Goal: Share content: Share content

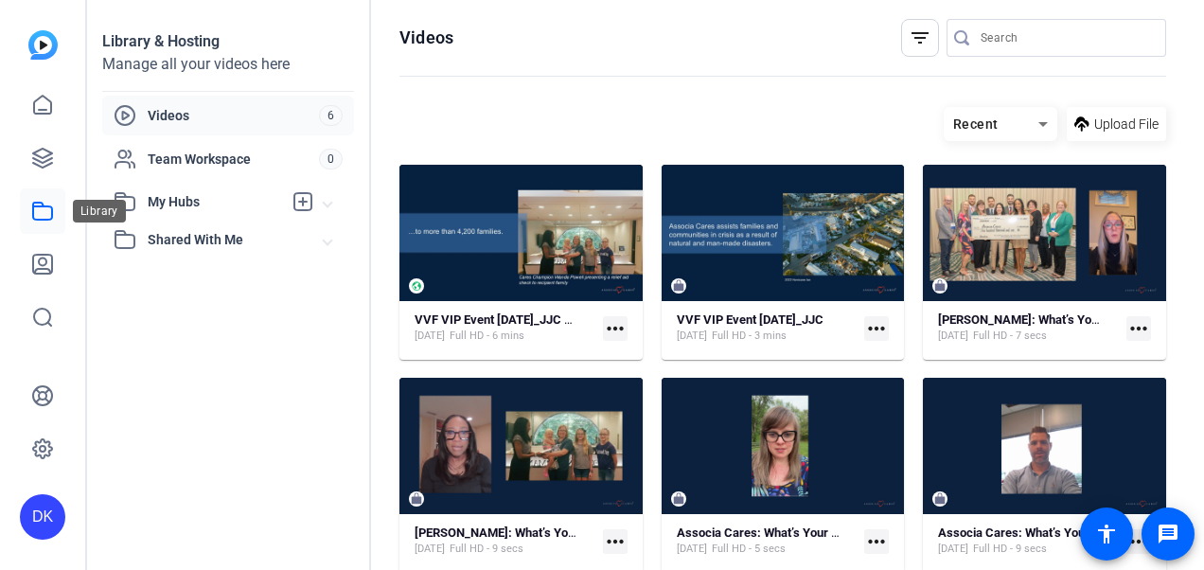
click at [38, 212] on icon at bounding box center [42, 211] width 23 height 23
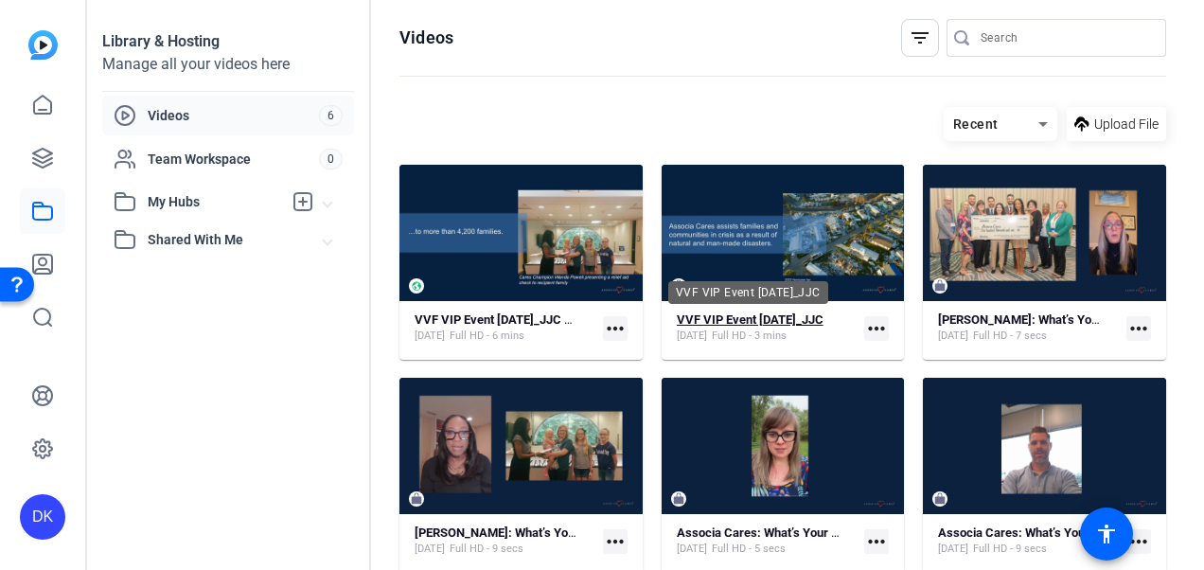
click at [756, 322] on strong "VVF VIP Event [DATE]_JJC" at bounding box center [750, 319] width 147 height 14
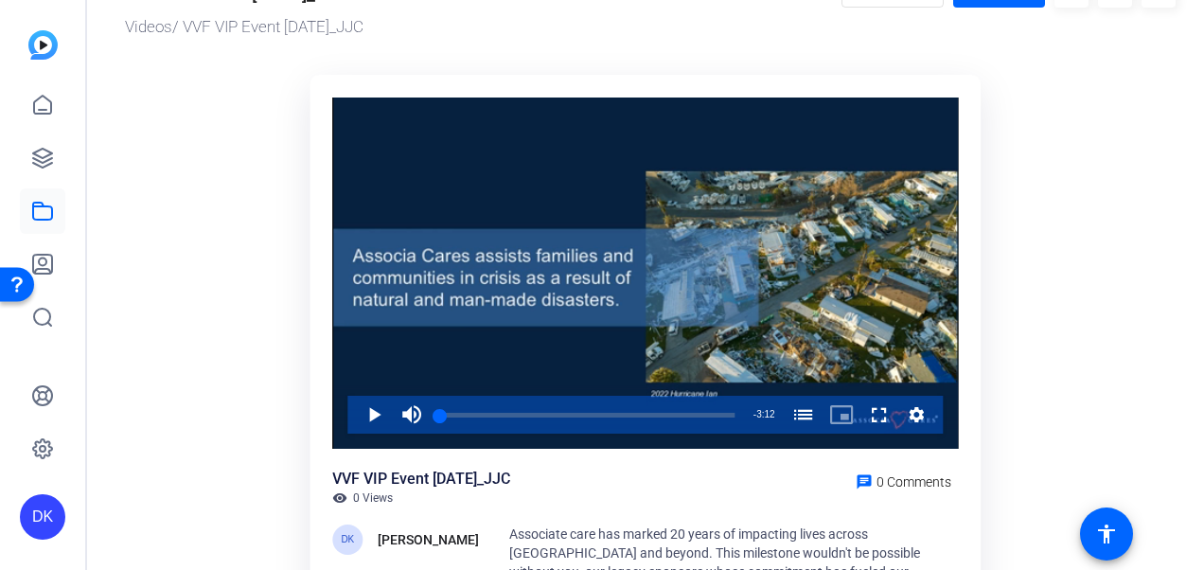
scroll to position [59, 0]
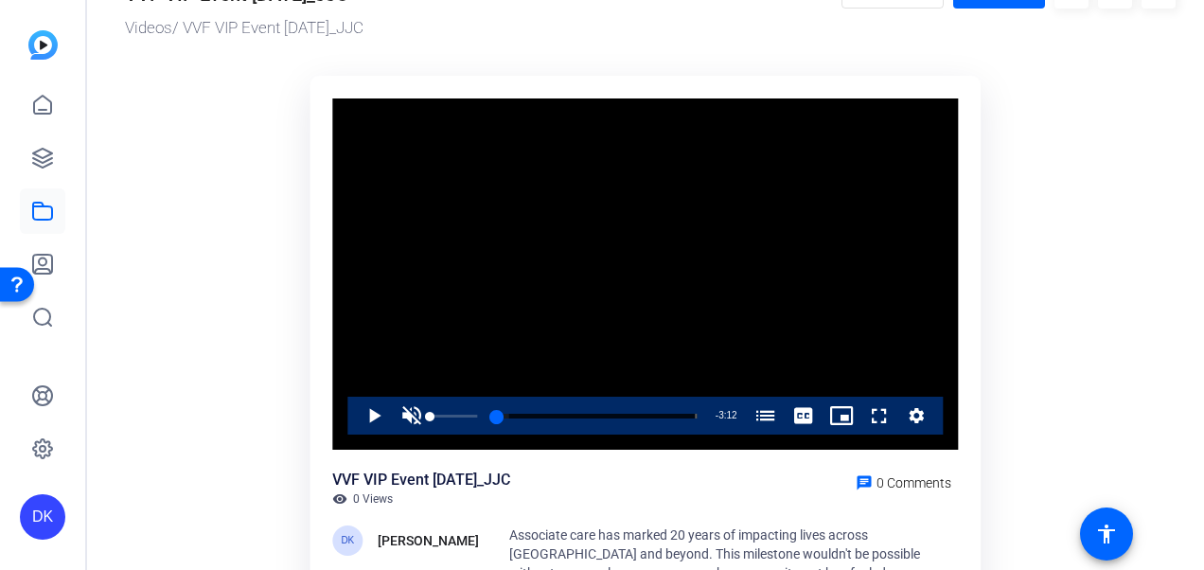
drag, startPoint x: 439, startPoint y: 416, endPoint x: 415, endPoint y: 416, distance: 24.6
click at [415, 416] on div "Play Unmute 0% Current Time 0:00 / Duration 3:12 Loaded : 5.78% 0:00 0:00 The 2…" at bounding box center [644, 416] width 595 height 38
click at [411, 416] on span "Video Player" at bounding box center [412, 416] width 38 height 38
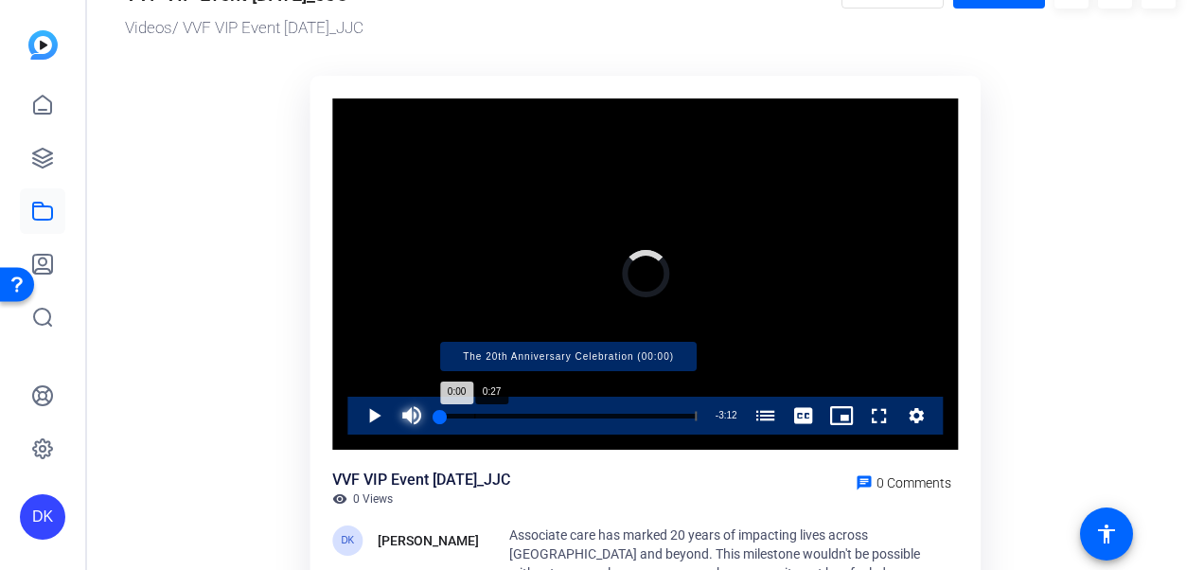
click at [495, 416] on div "Progress Bar" at bounding box center [568, 415] width 256 height 9
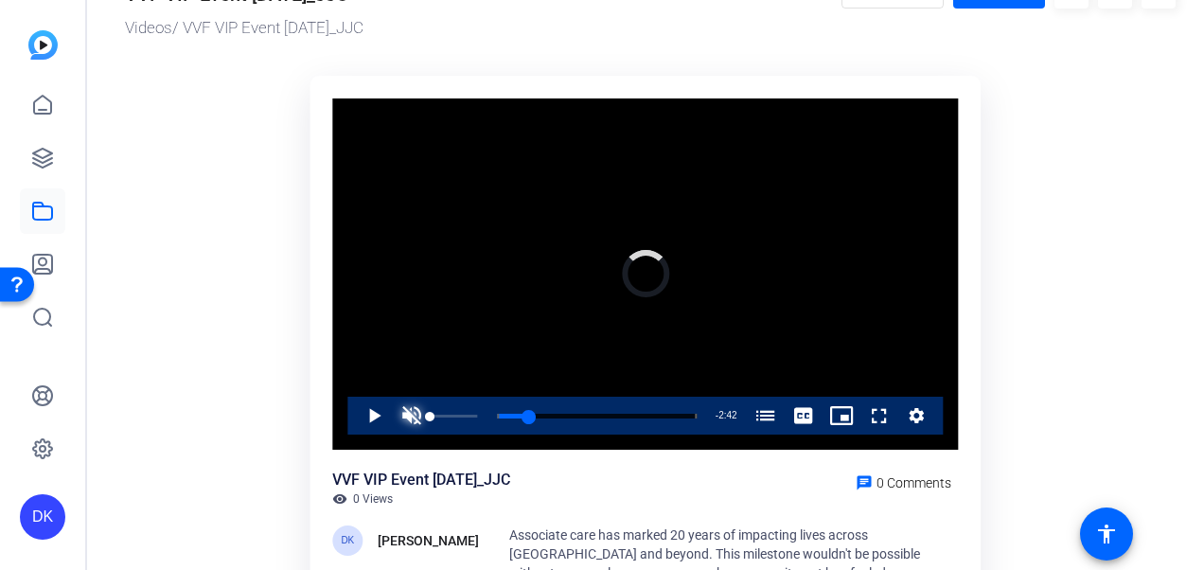
drag, startPoint x: 485, startPoint y: 415, endPoint x: 403, endPoint y: 416, distance: 81.4
click at [403, 416] on div "Play Unmute 0% Current Time 0:30 / Duration 3:12 Loaded : 0.00% 0:00 0:30 The 2…" at bounding box center [644, 416] width 595 height 38
click at [355, 416] on span "Video Player" at bounding box center [355, 416] width 0 height 38
click at [412, 415] on span "Video Player" at bounding box center [412, 416] width 38 height 38
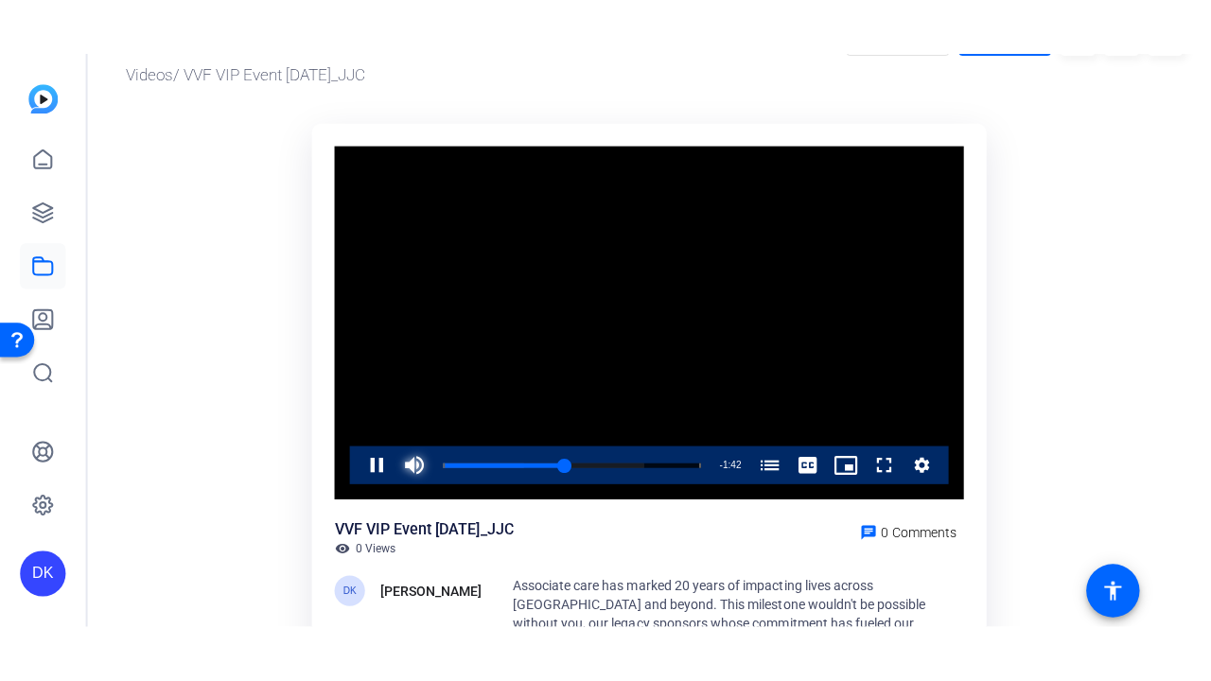
scroll to position [64, 0]
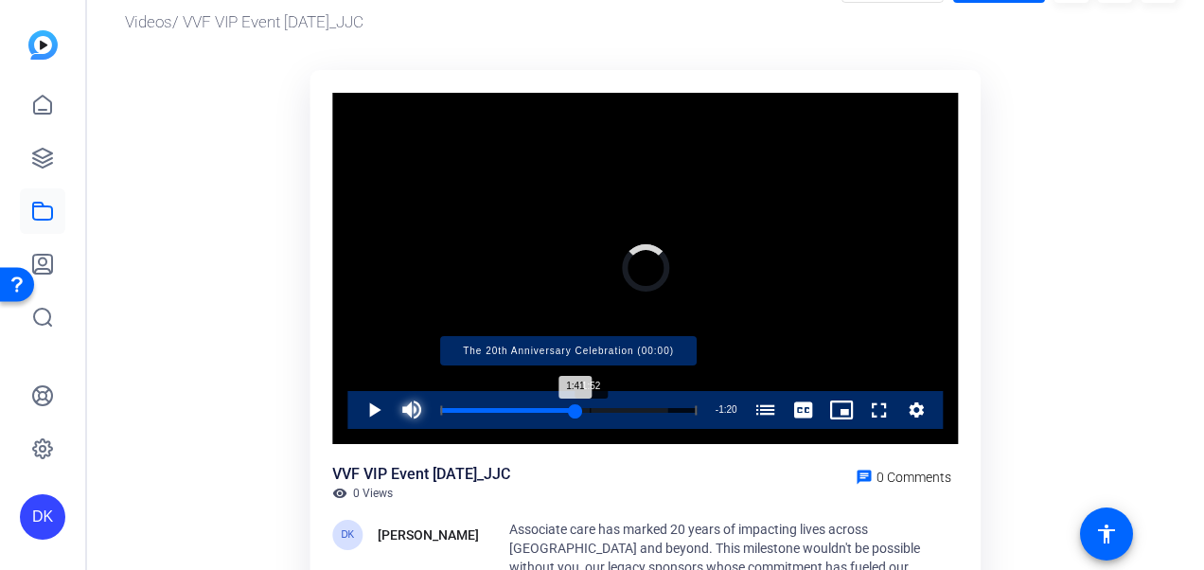
click at [590, 410] on div "Loaded : 88.83% 1:52 1:41 The 20th Anniversary Celebration (00:00)" at bounding box center [568, 410] width 256 height 5
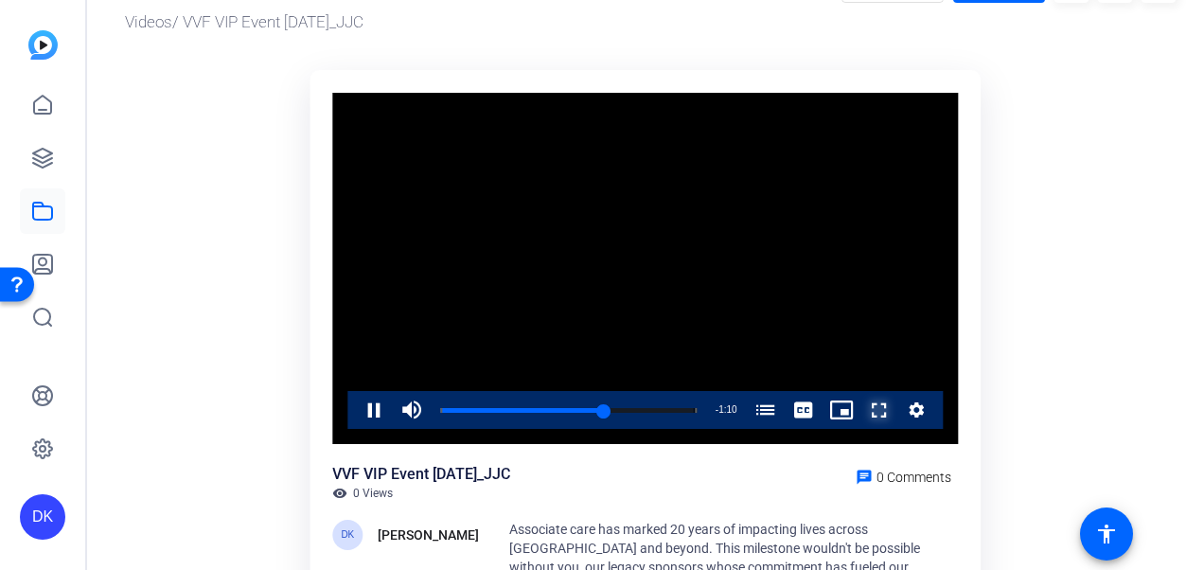
click at [860, 405] on span "Video Player" at bounding box center [860, 410] width 0 height 38
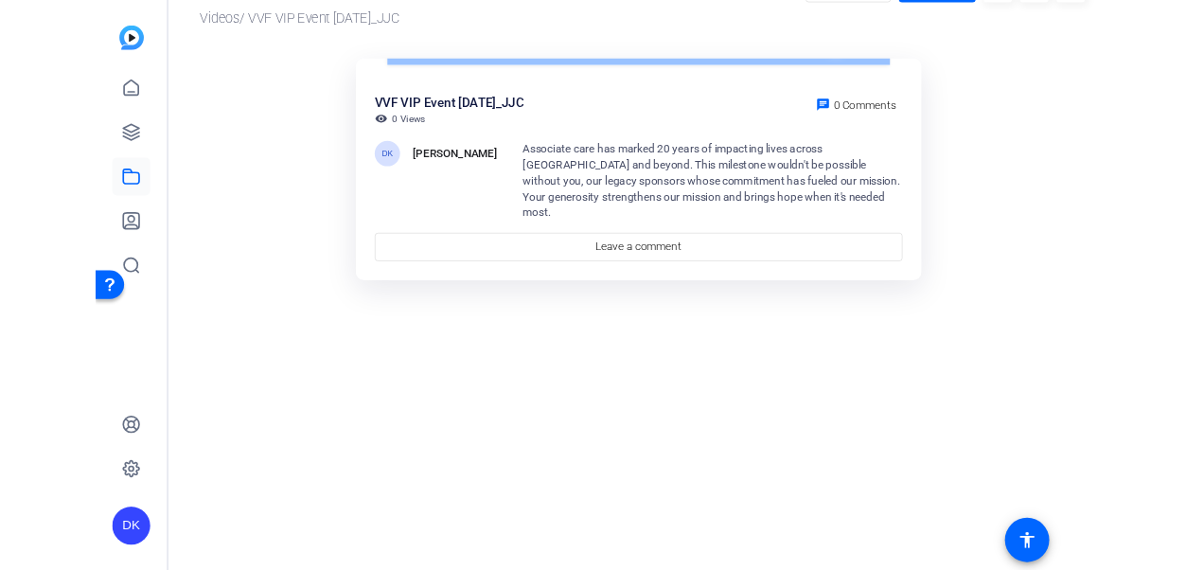
scroll to position [0, 0]
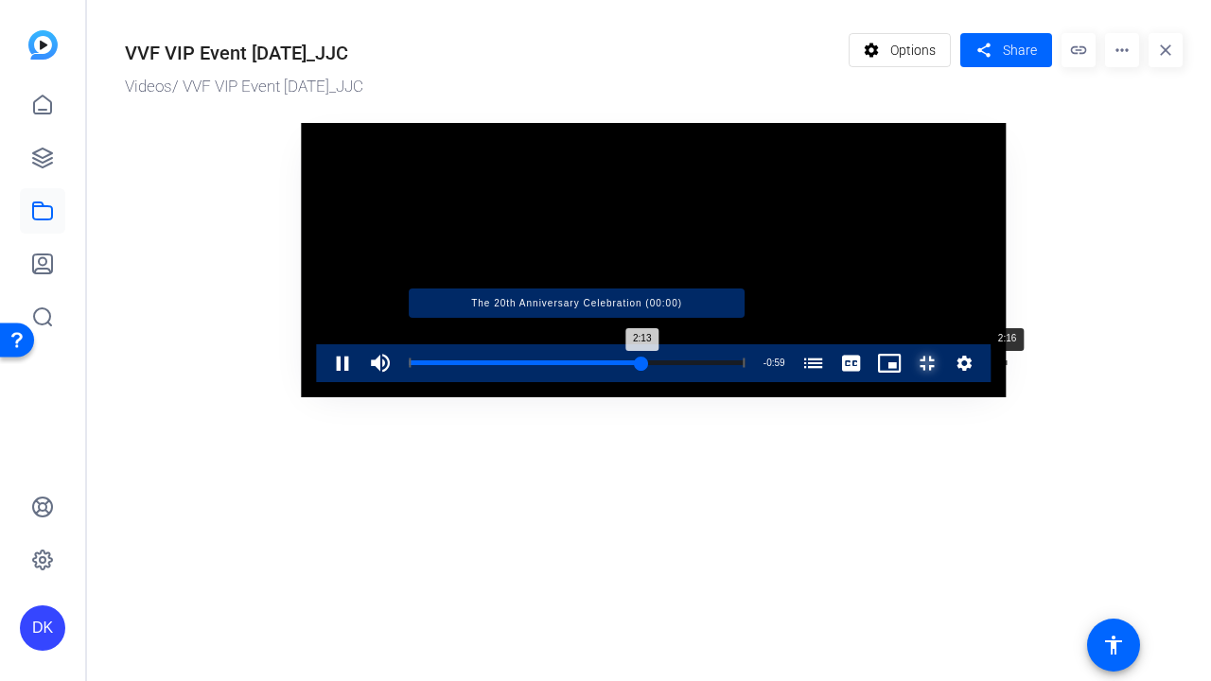
click at [704, 365] on div "Loaded : 100.00% 2:16 2:13 The 20th Anniversary Celebration (00:00)" at bounding box center [577, 363] width 336 height 5
click at [745, 365] on div "Loaded : 100.00% 3:05 3:10 The 20th Anniversary Celebration (00:00)" at bounding box center [577, 363] width 336 height 5
click at [745, 365] on div "Loaded : 100.00% 3:02 3:02 The 20th Anniversary Celebration (00:00)" at bounding box center [577, 363] width 336 height 5
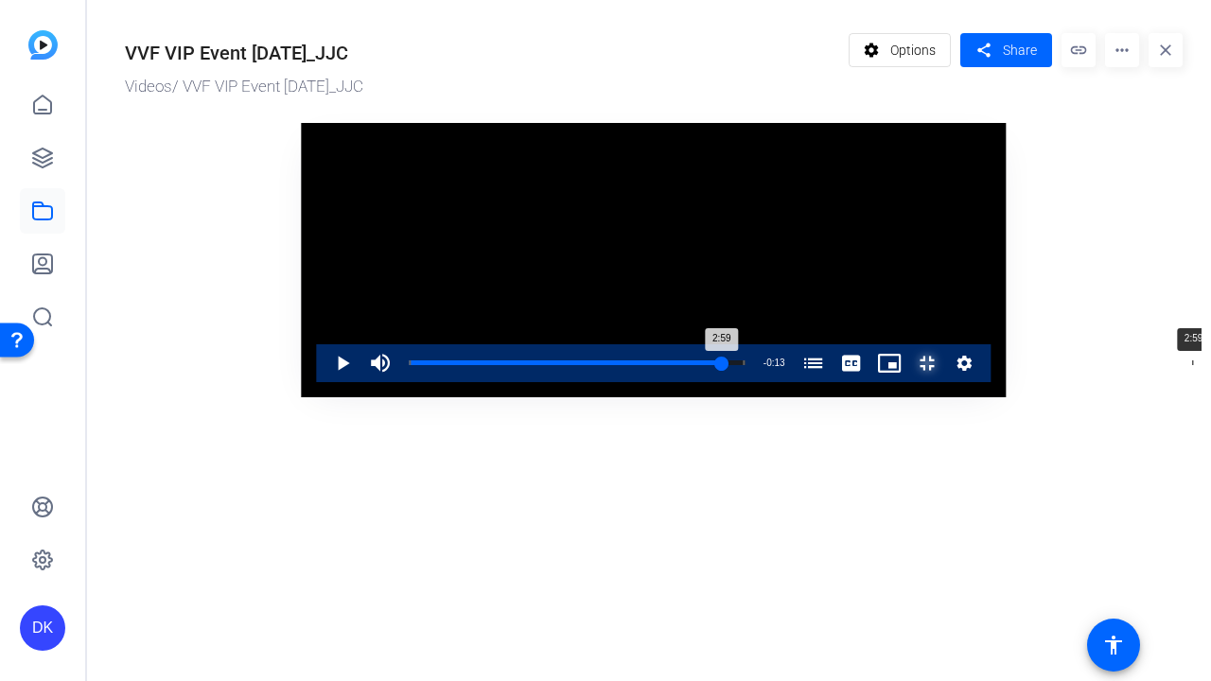
click at [754, 382] on div "Loaded : 100.00% 2:59 2:59 The 20th Anniversary Celebration (00:00)" at bounding box center [576, 363] width 355 height 38
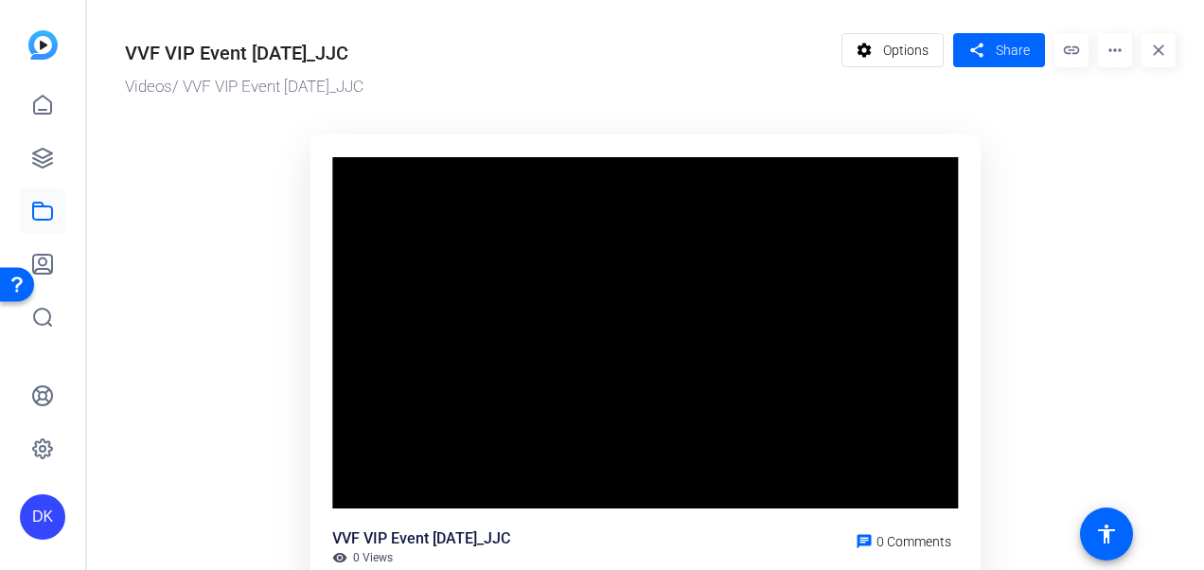
click at [1106, 55] on mat-icon "more_horiz" at bounding box center [1115, 50] width 34 height 34
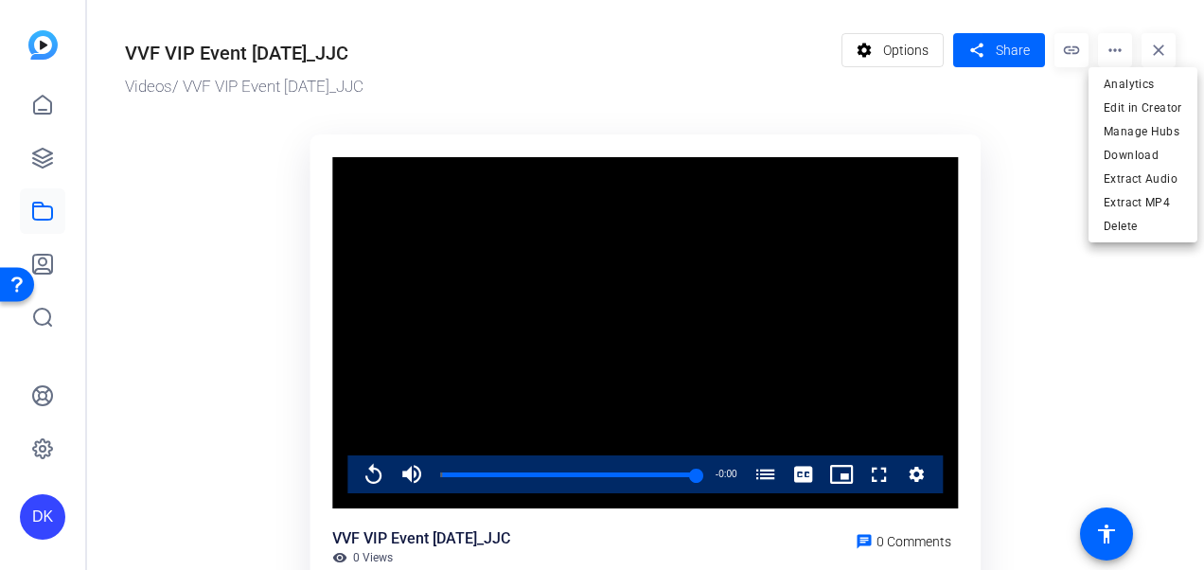
click at [611, 475] on div at bounding box center [602, 285] width 1204 height 570
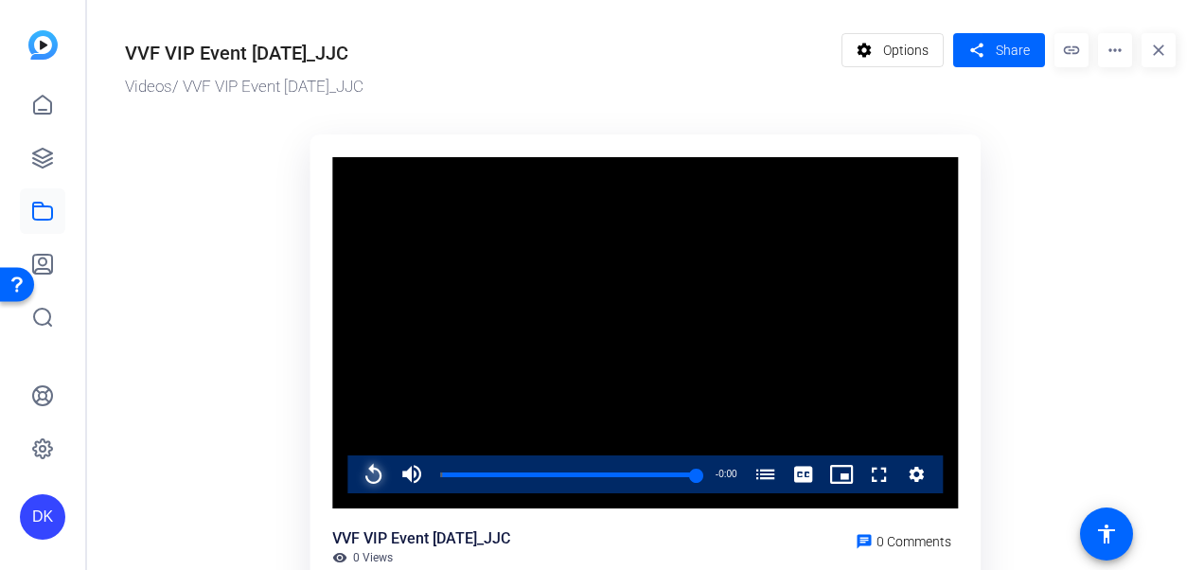
click at [355, 473] on span "Video Player" at bounding box center [355, 474] width 0 height 38
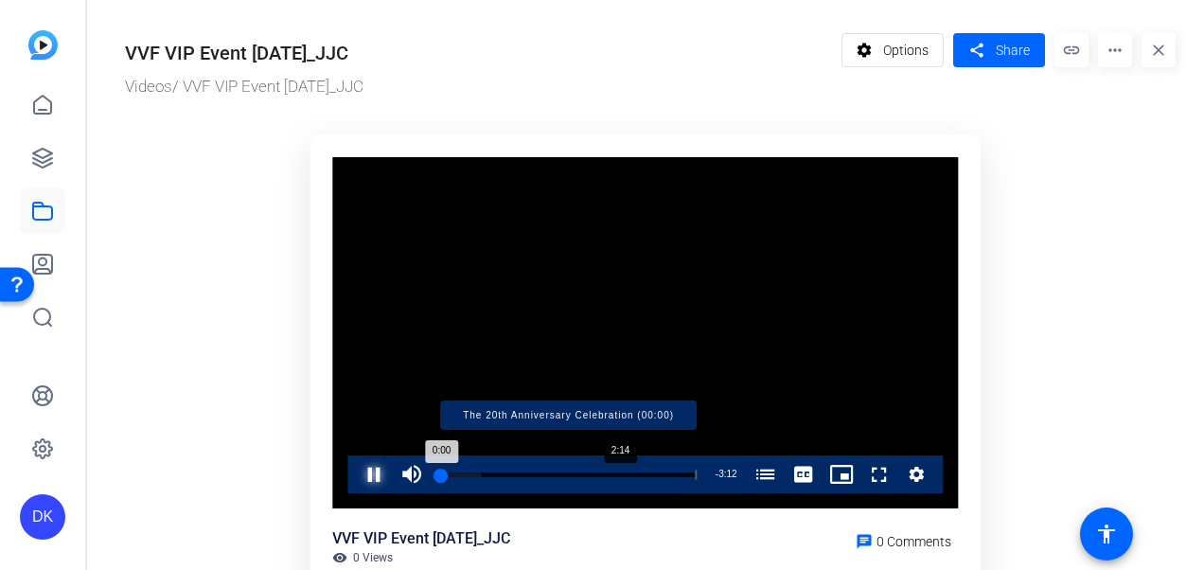
click at [619, 473] on div "Progress Bar" at bounding box center [568, 473] width 256 height 9
click at [583, 472] on div "Progress Bar" at bounding box center [568, 473] width 256 height 9
click at [562, 477] on div "Progress Bar" at bounding box center [512, 473] width 144 height 9
click at [540, 476] on div "Loaded : 0.00% 1:14 1:15 The 20th Anniversary Celebration (00:00)" at bounding box center [568, 474] width 256 height 5
click at [533, 475] on div "Loaded : 52.29% 1:10 1:16 The 20th Anniversary Celebration (00:00)" at bounding box center [568, 474] width 256 height 5
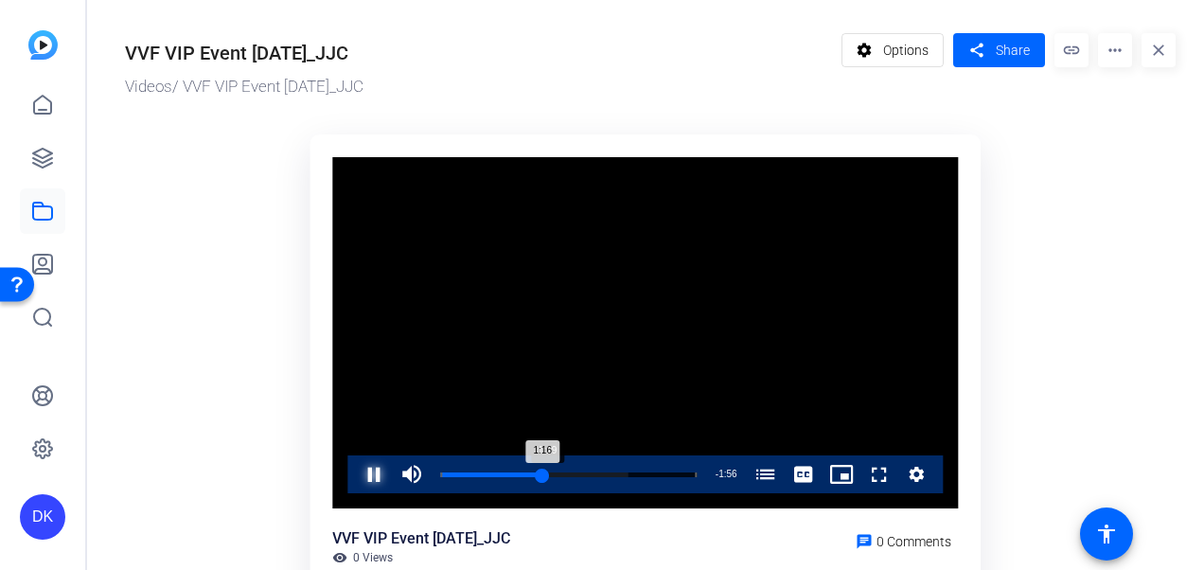
click at [542, 477] on div "1:16" at bounding box center [491, 474] width 102 height 5
click at [539, 477] on div "1:20" at bounding box center [493, 474] width 107 height 5
click at [536, 477] on div "1:16" at bounding box center [490, 474] width 101 height 5
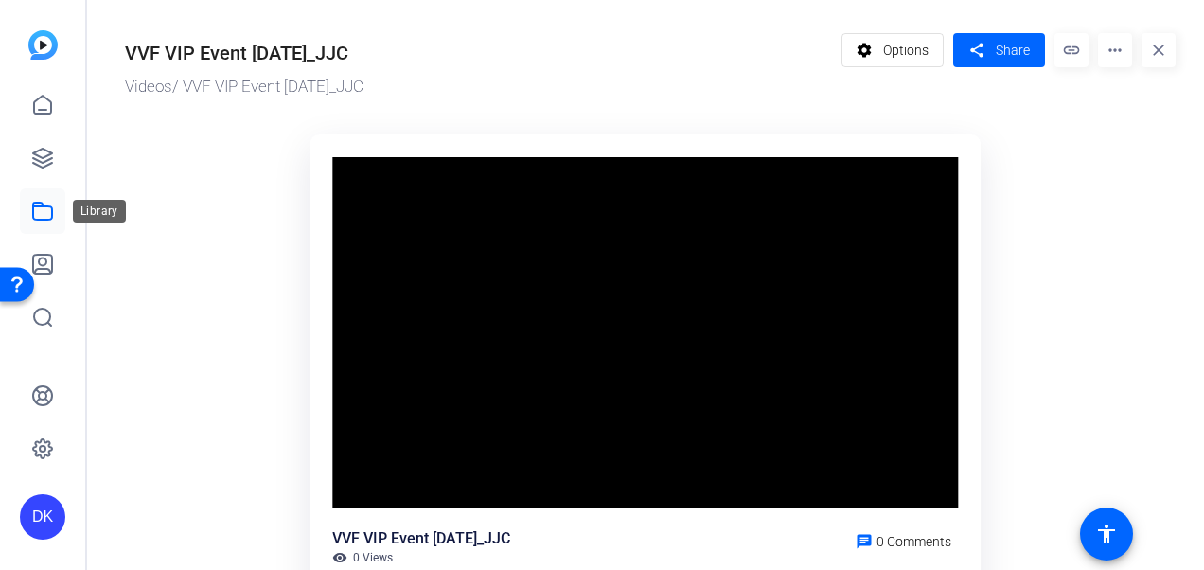
click at [37, 218] on icon at bounding box center [42, 211] width 23 height 23
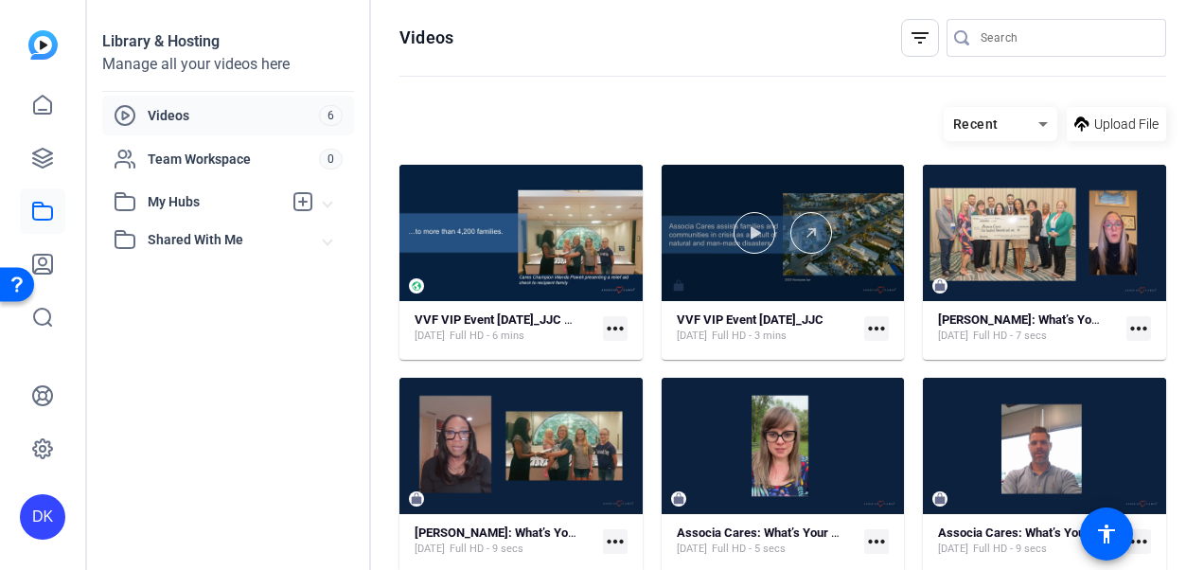
click at [676, 283] on div at bounding box center [783, 233] width 243 height 136
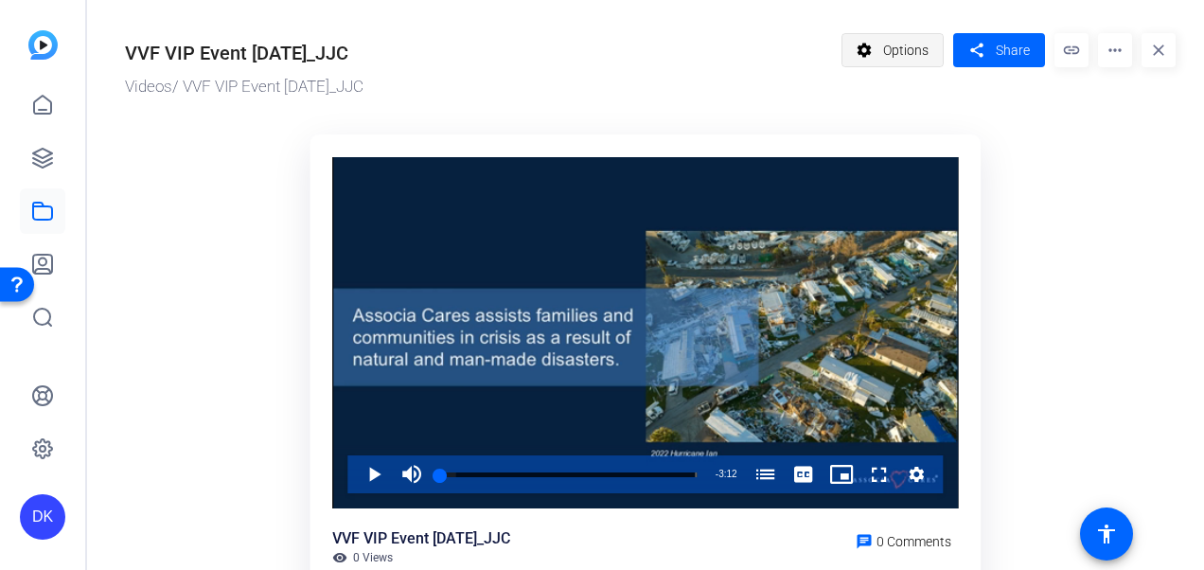
click at [892, 57] on span "Options" at bounding box center [905, 50] width 45 height 36
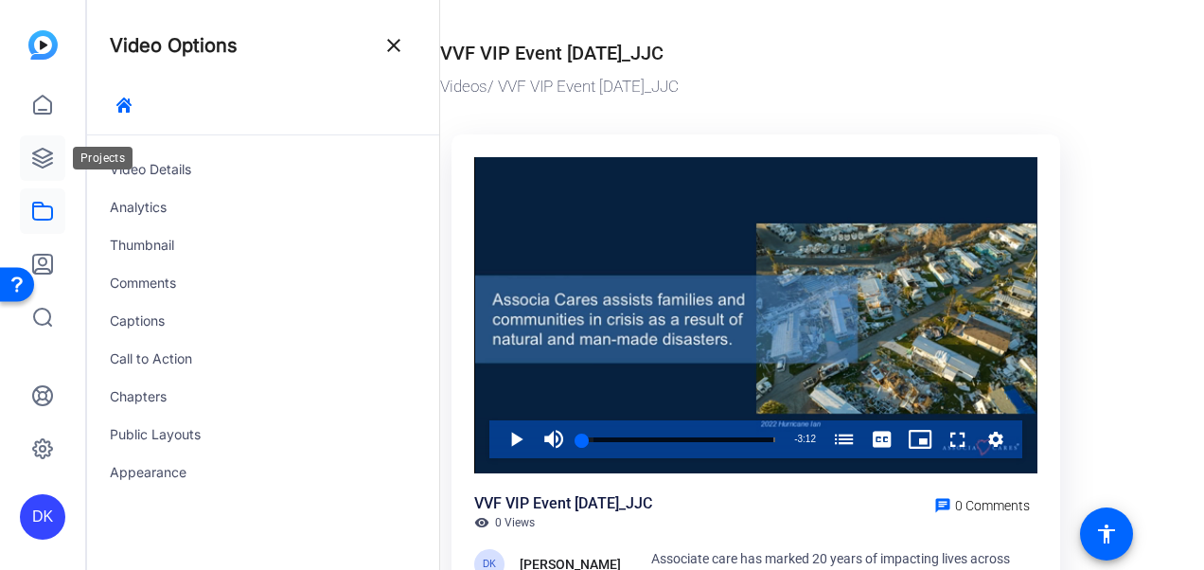
click at [47, 156] on icon at bounding box center [42, 158] width 23 height 23
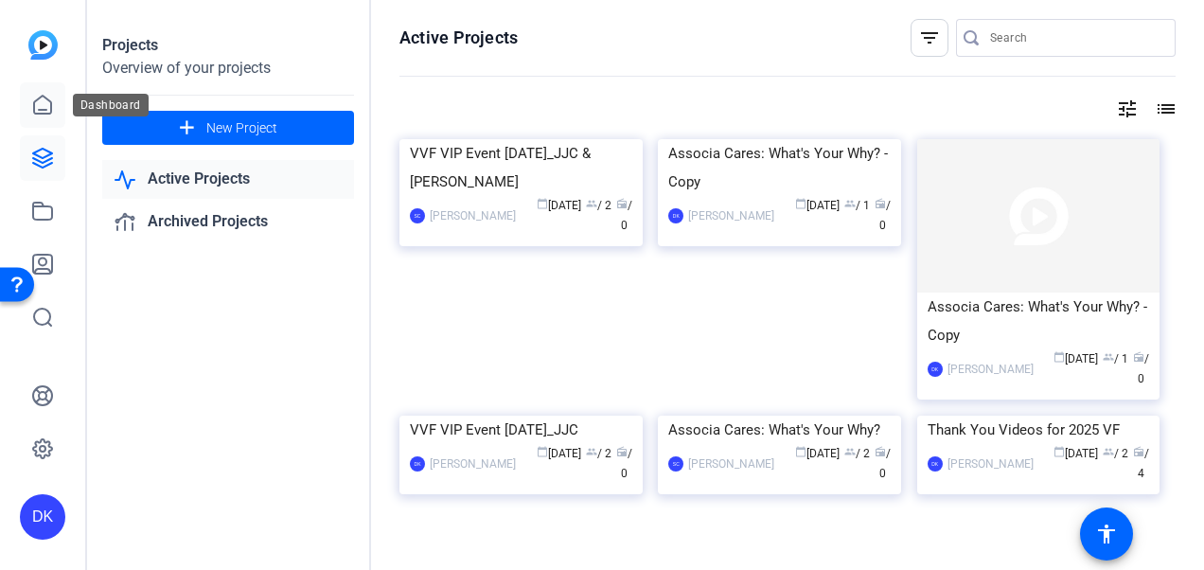
click at [38, 106] on icon at bounding box center [42, 105] width 23 height 23
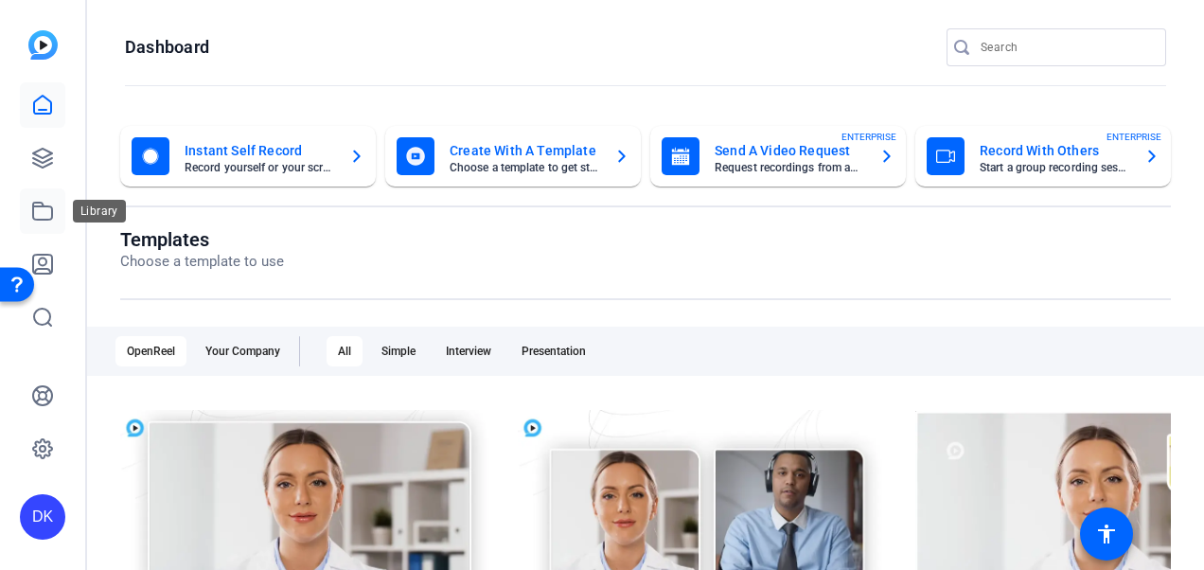
click at [49, 208] on icon at bounding box center [42, 211] width 23 height 23
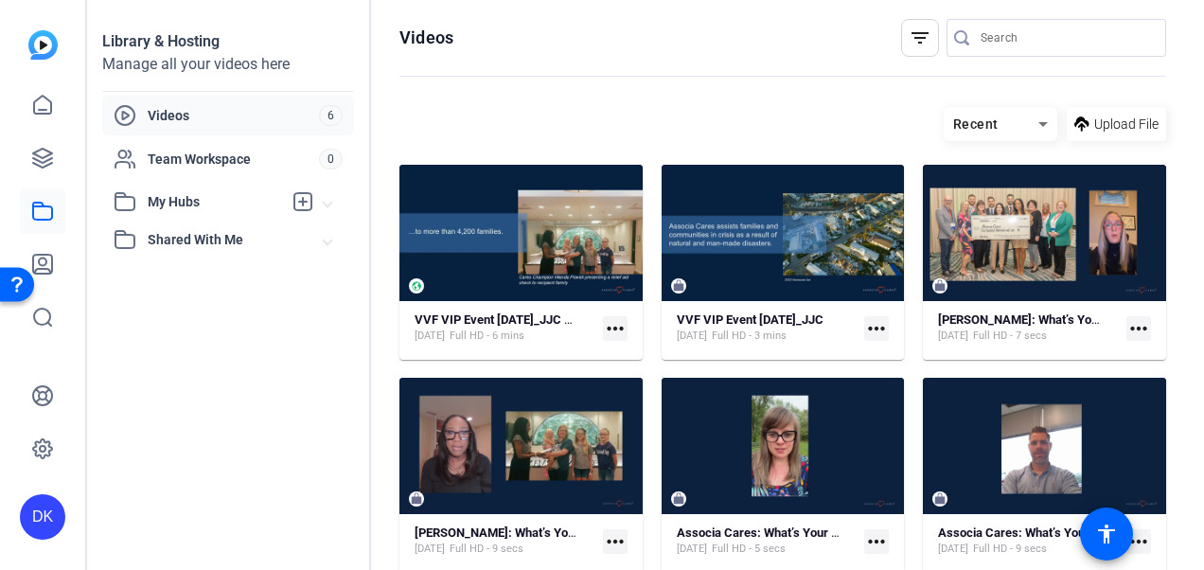
click at [869, 327] on mat-icon "more_horiz" at bounding box center [876, 328] width 25 height 25
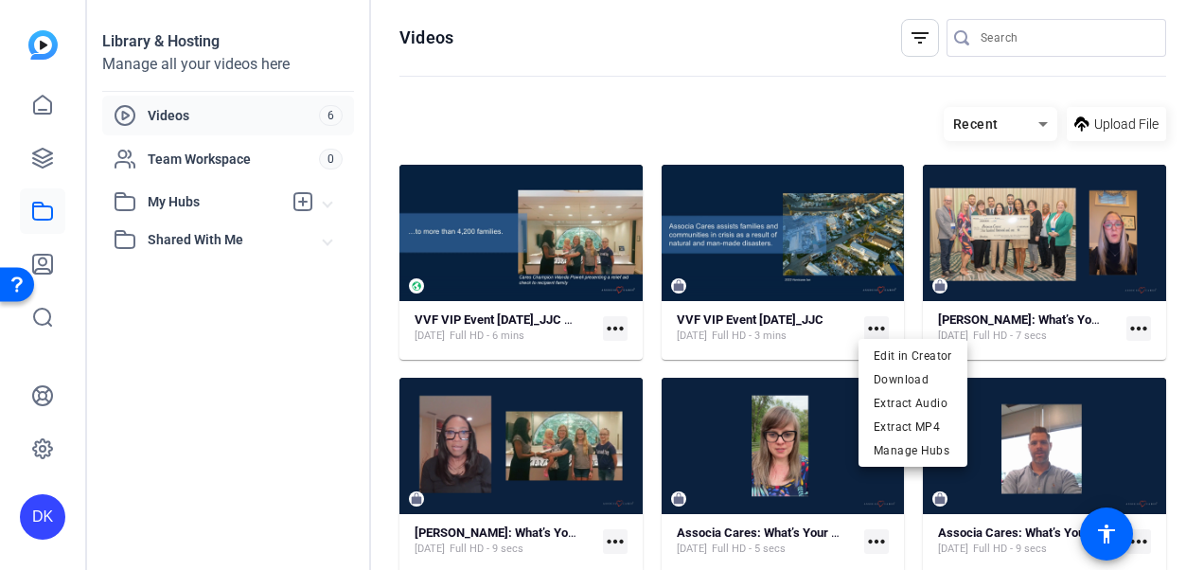
click at [869, 327] on div at bounding box center [602, 285] width 1204 height 570
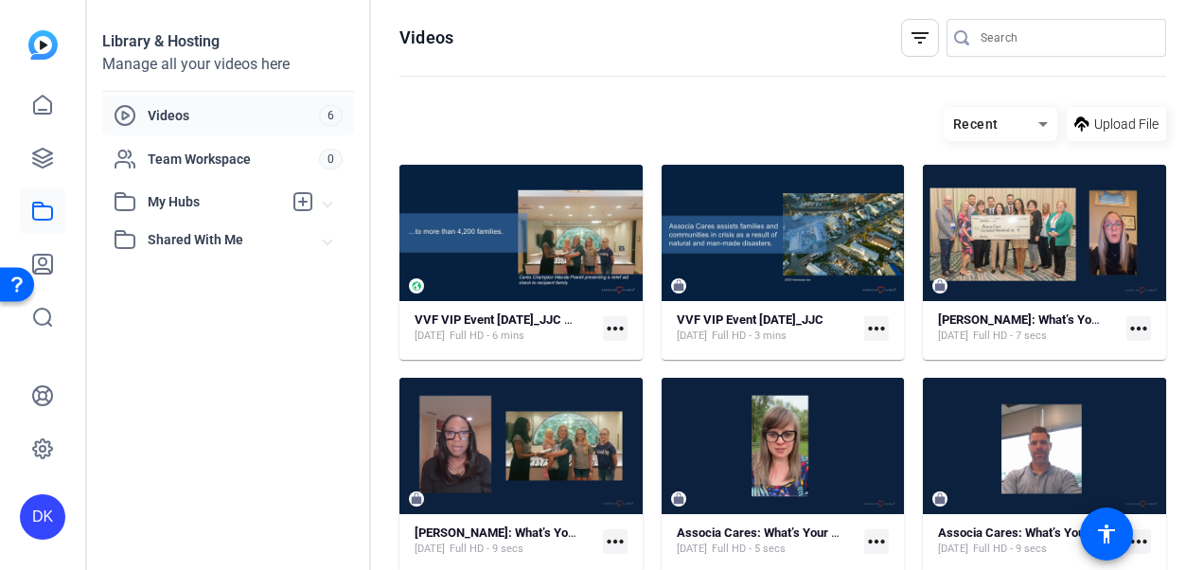
click at [616, 320] on mat-icon "more_horiz" at bounding box center [615, 328] width 25 height 25
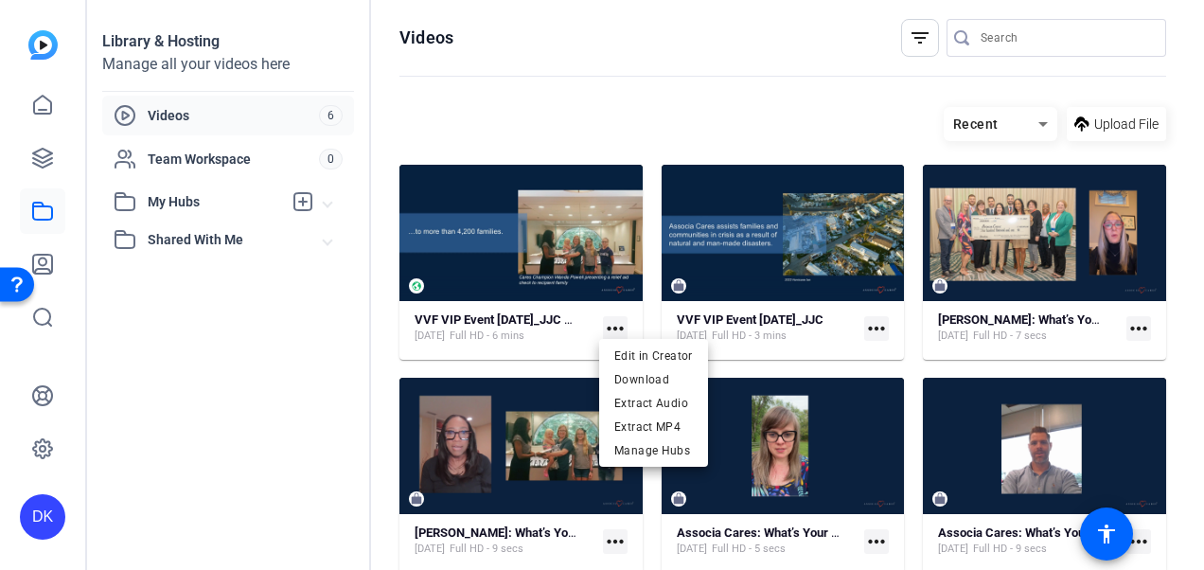
click at [866, 327] on div at bounding box center [602, 285] width 1204 height 570
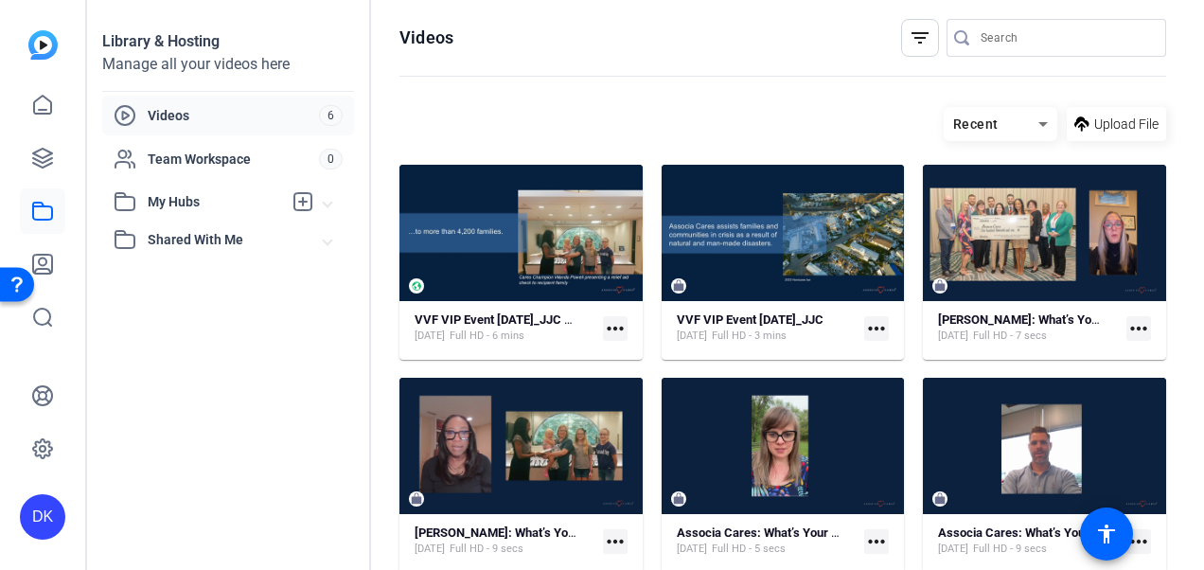
click at [866, 327] on mat-icon "more_horiz" at bounding box center [876, 328] width 25 height 25
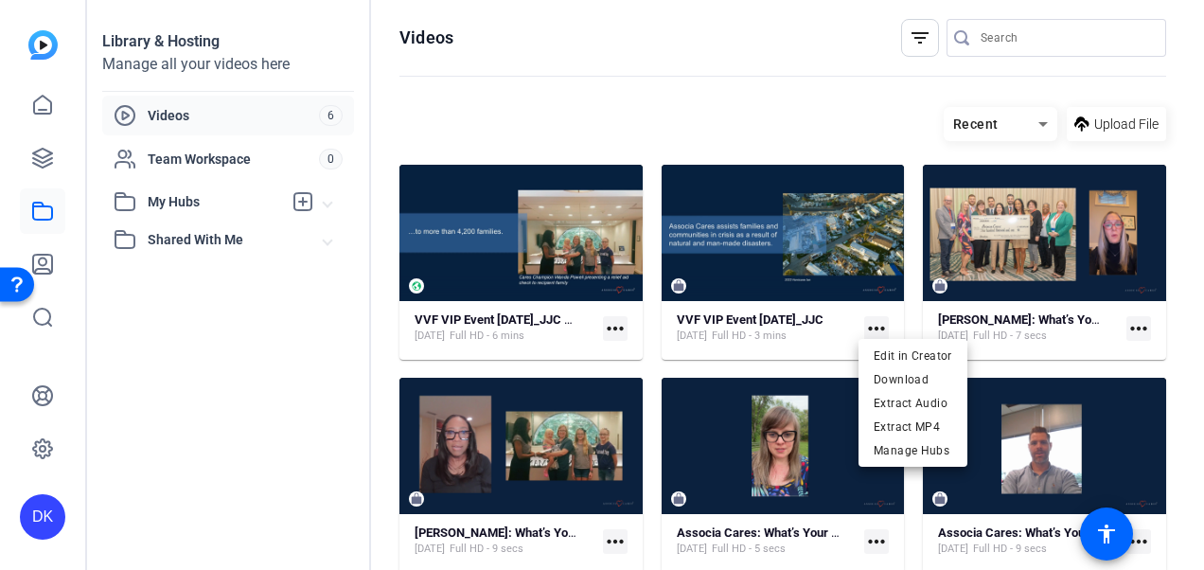
click at [830, 303] on div at bounding box center [602, 285] width 1204 height 570
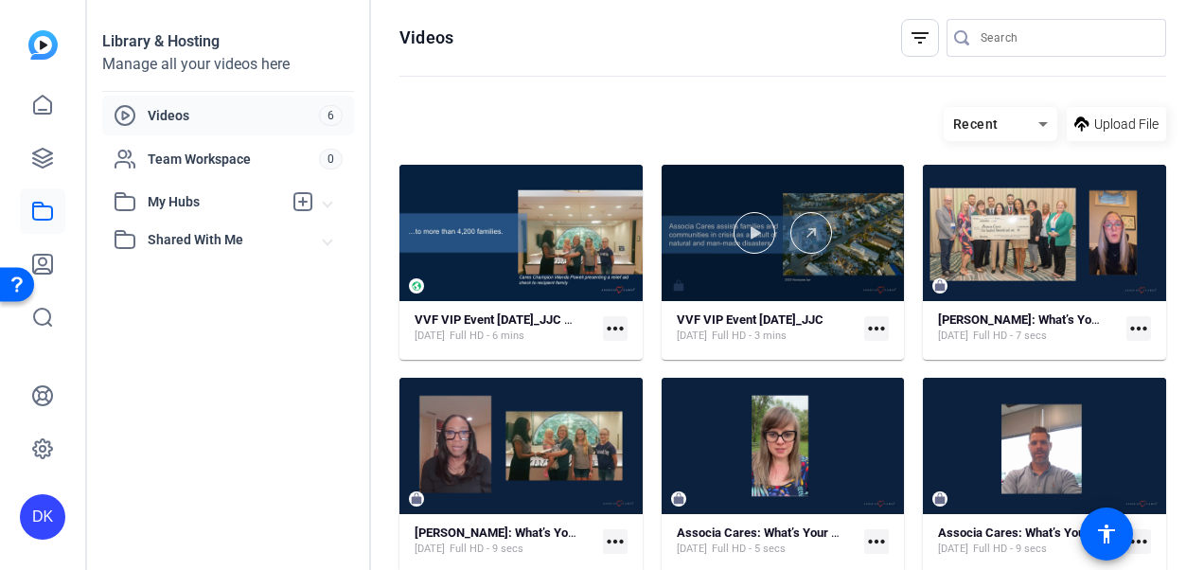
click at [754, 273] on div at bounding box center [783, 233] width 243 height 136
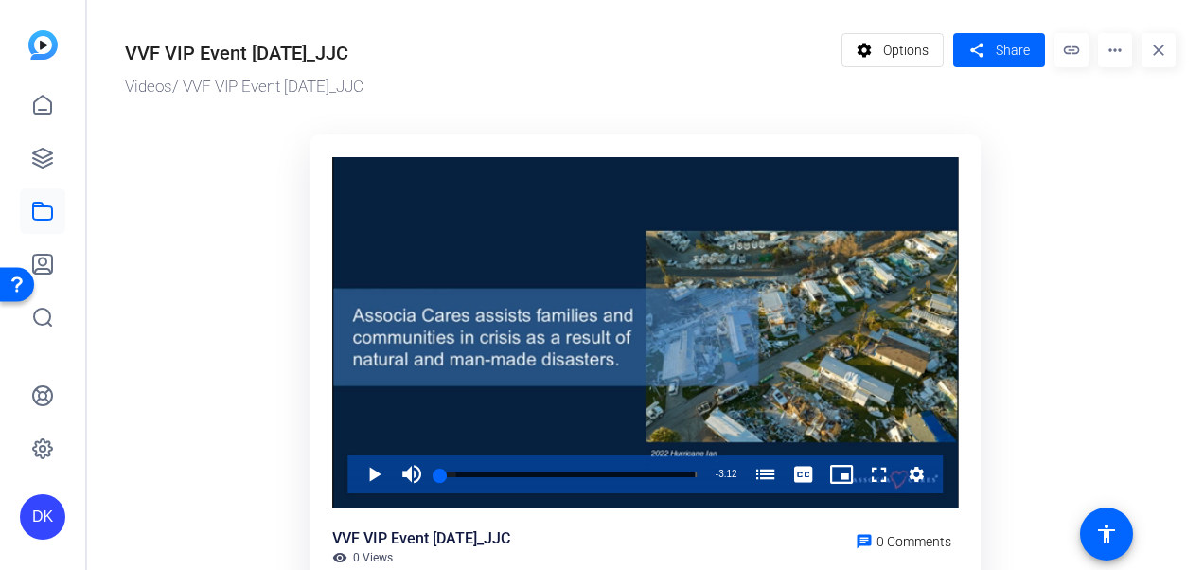
click at [1104, 46] on mat-icon "more_horiz" at bounding box center [1115, 50] width 34 height 34
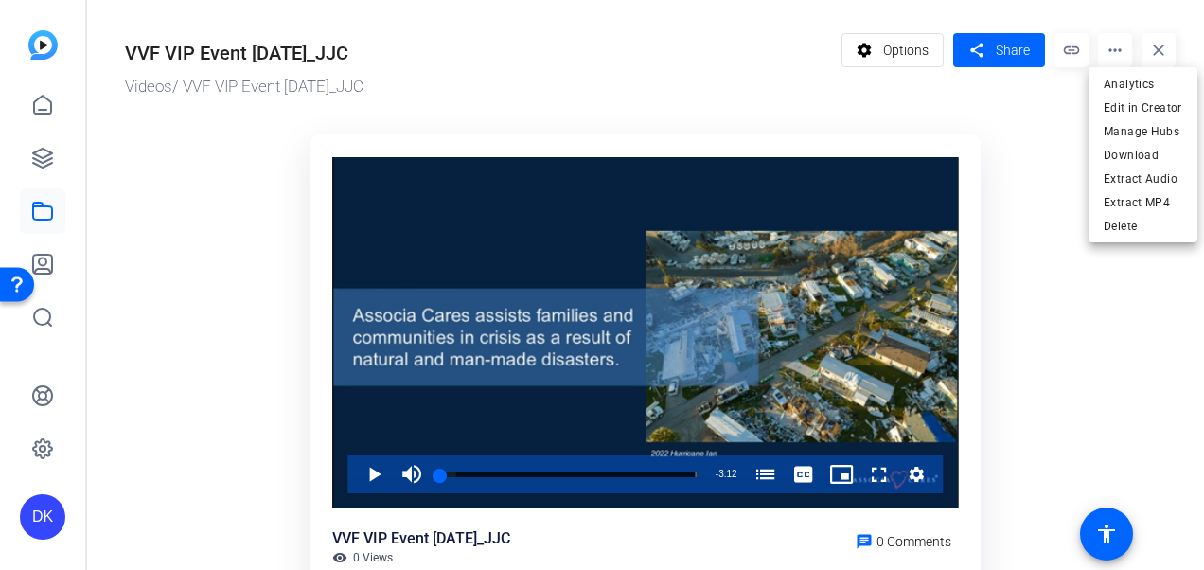
click at [973, 47] on div at bounding box center [602, 285] width 1204 height 570
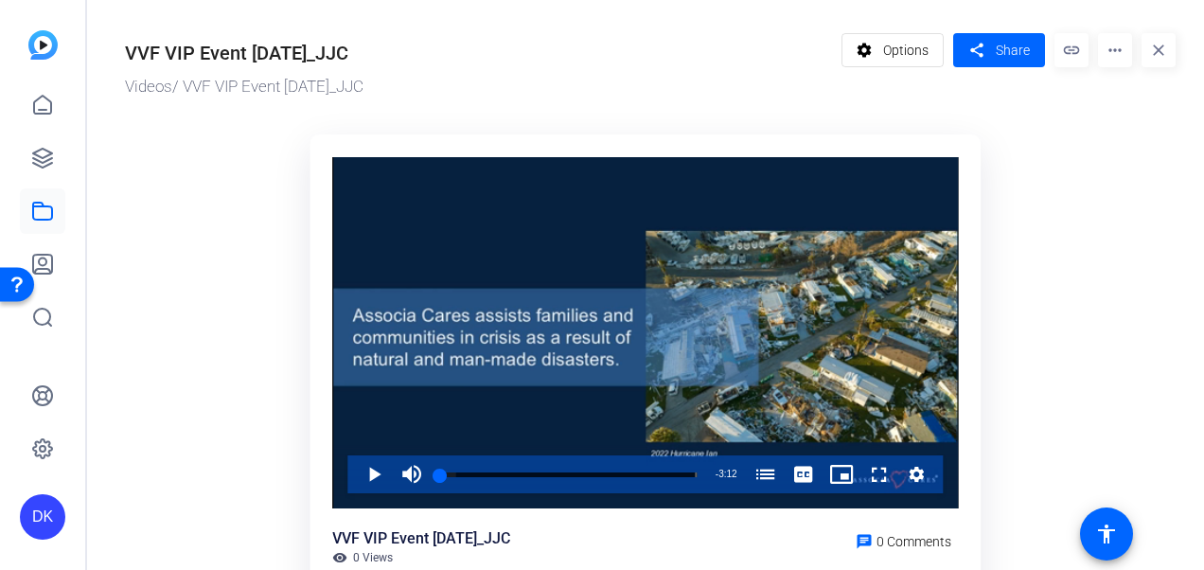
click at [973, 47] on mat-icon "share" at bounding box center [976, 51] width 24 height 26
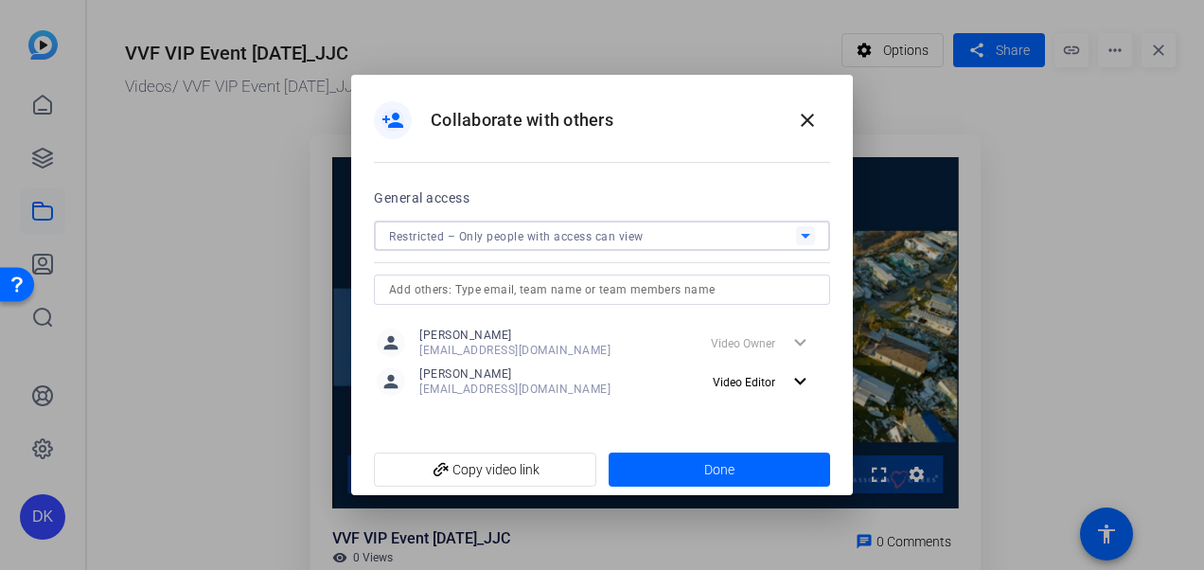
click at [807, 240] on icon at bounding box center [805, 235] width 23 height 23
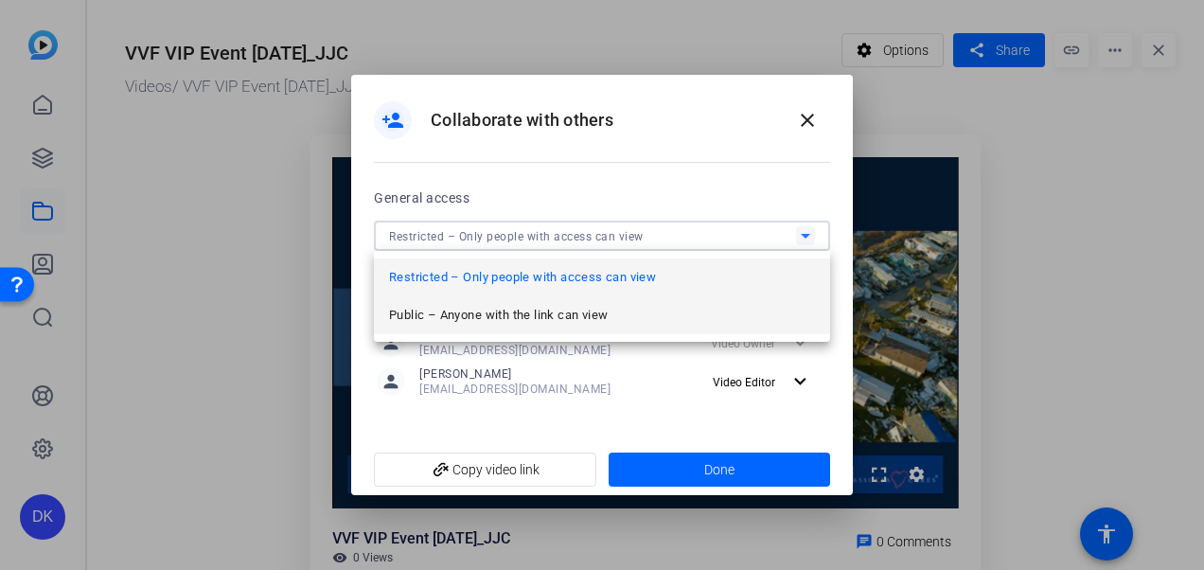
click at [538, 315] on span "Public – Anyone with the link can view" at bounding box center [498, 315] width 219 height 23
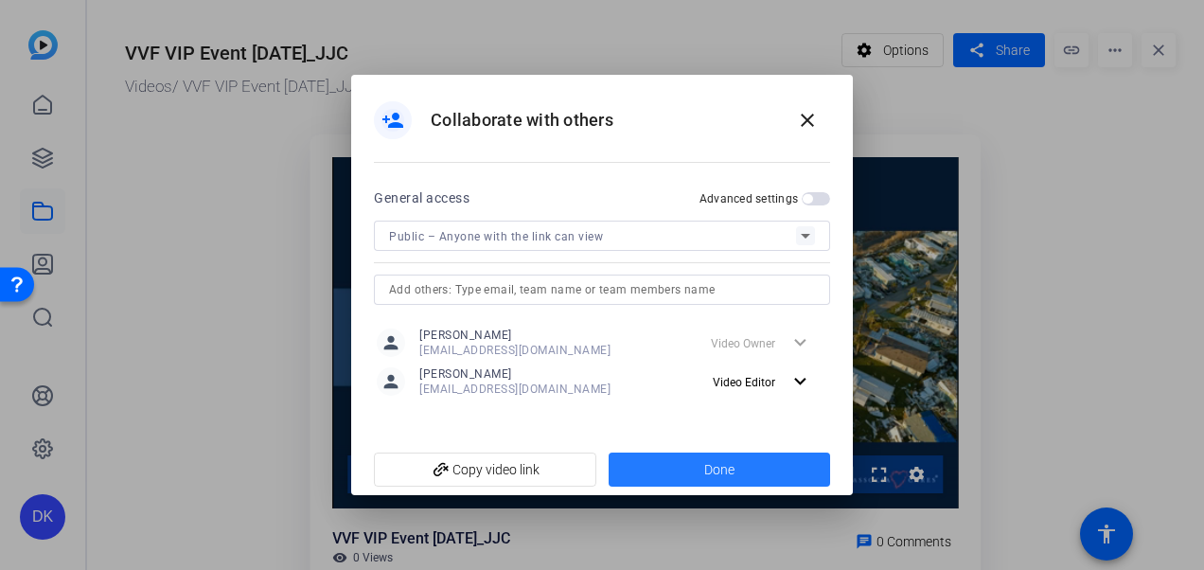
click at [719, 464] on span "Done" at bounding box center [719, 470] width 30 height 20
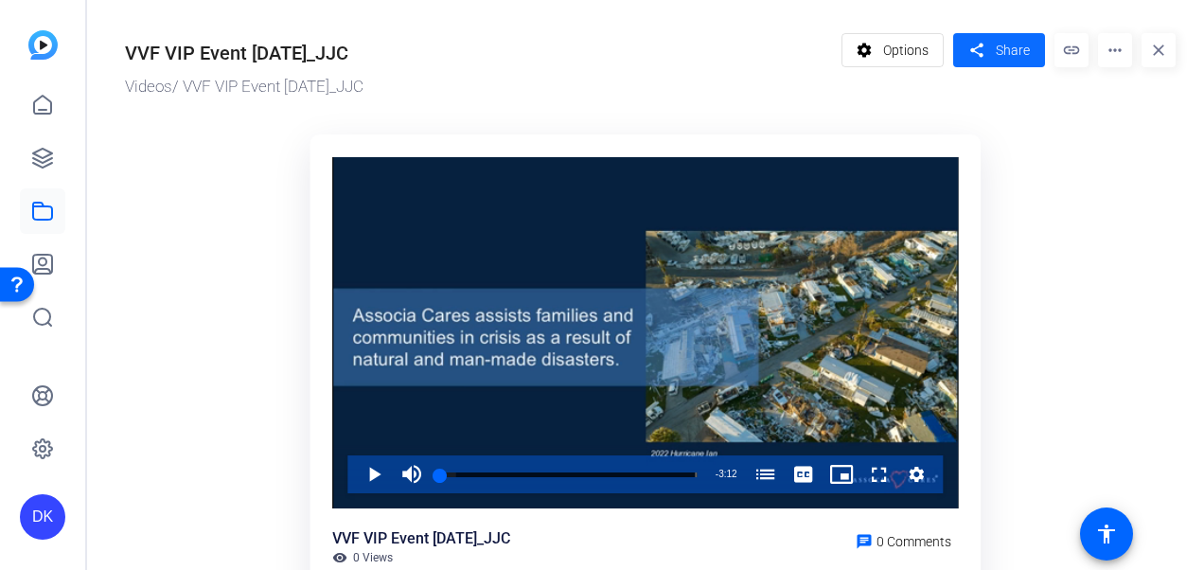
click at [1001, 53] on span "Share" at bounding box center [1013, 51] width 34 height 20
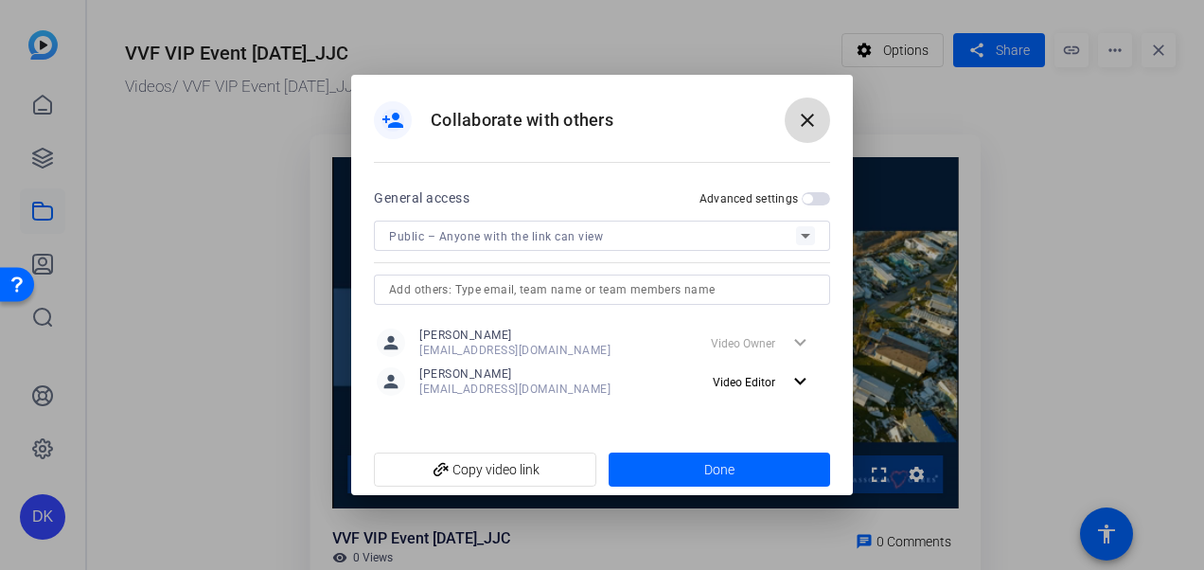
click at [808, 123] on mat-icon "close" at bounding box center [807, 120] width 23 height 23
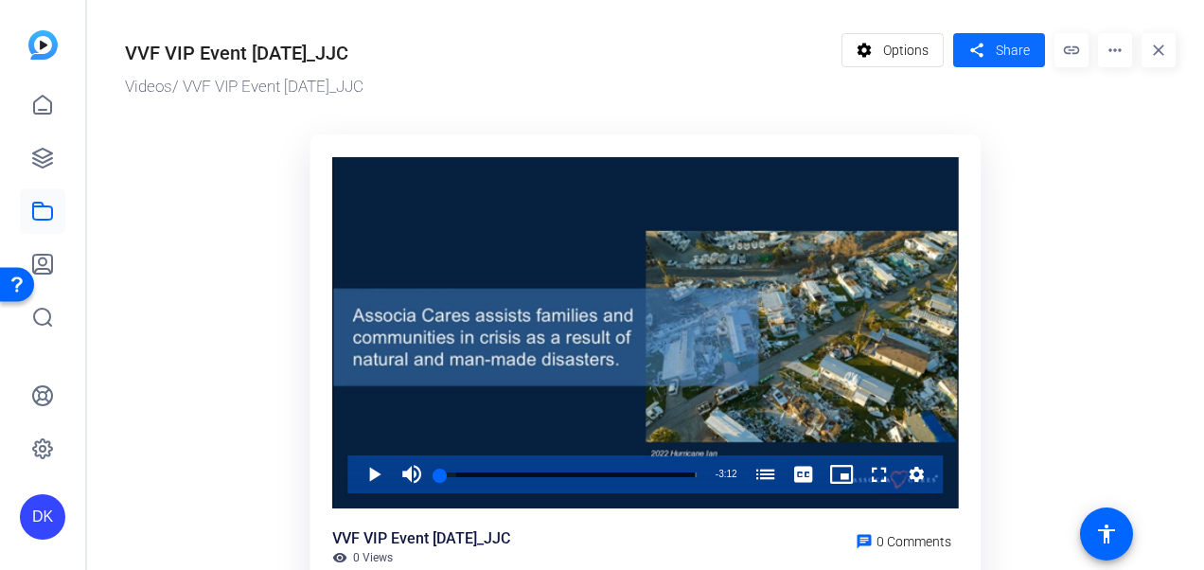
click at [998, 42] on span "Share" at bounding box center [1013, 51] width 34 height 20
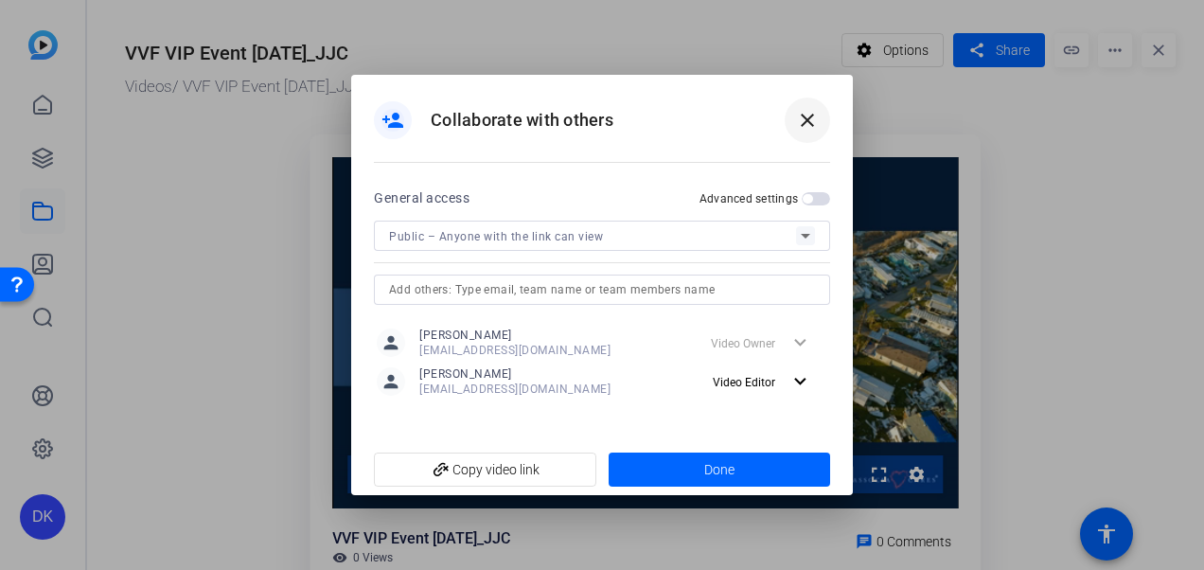
click at [806, 123] on mat-icon "close" at bounding box center [807, 120] width 23 height 23
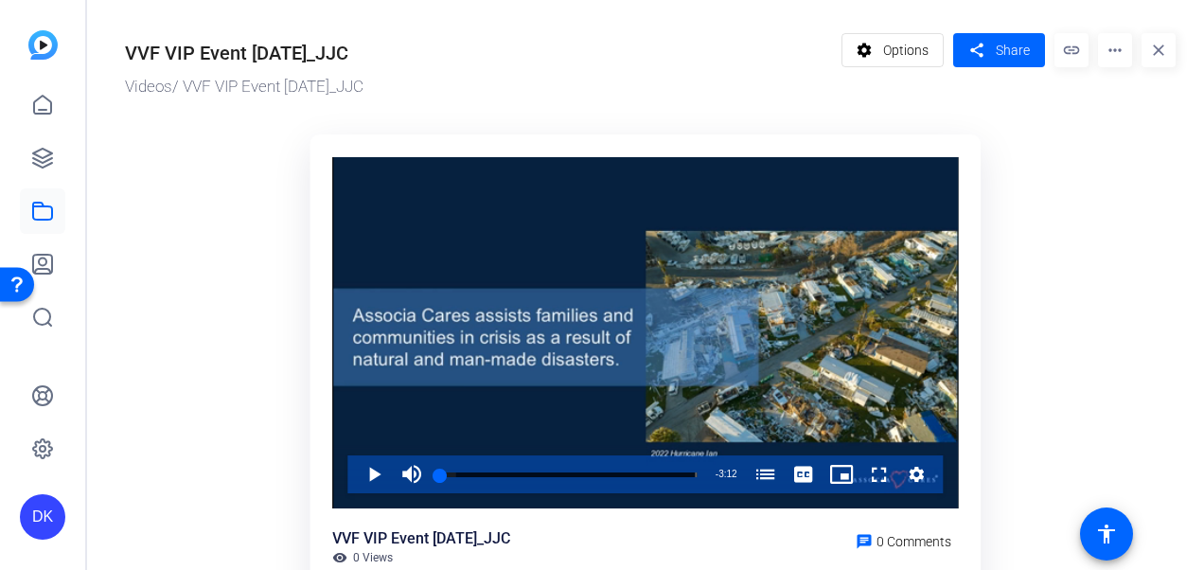
click at [1057, 45] on mat-icon "link" at bounding box center [1071, 50] width 34 height 34
click at [145, 87] on link "Videos" at bounding box center [148, 86] width 47 height 19
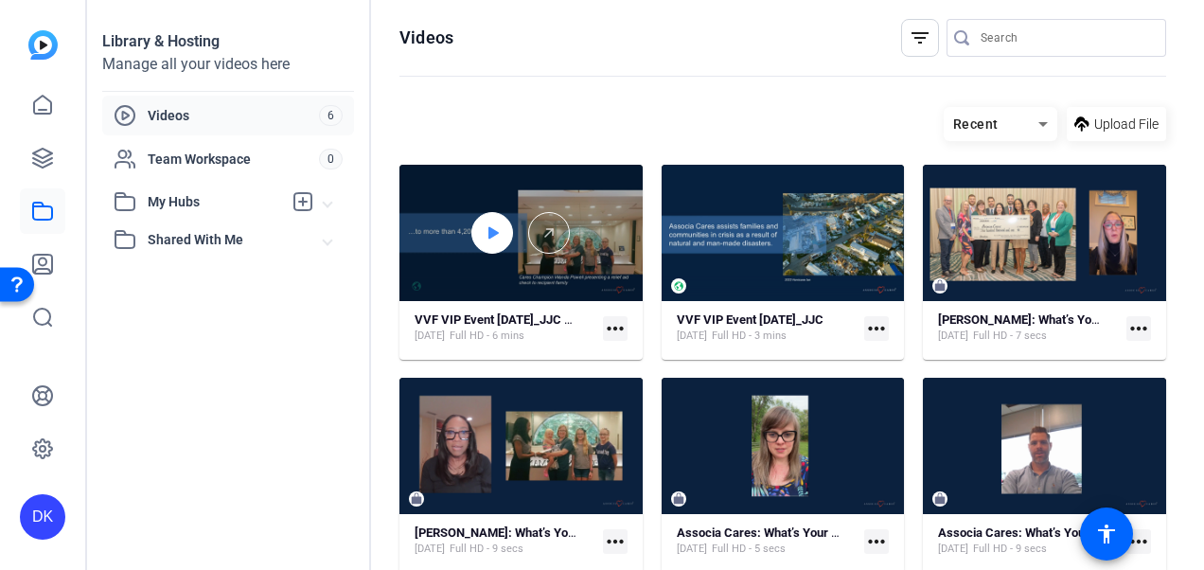
click at [500, 242] on div at bounding box center [492, 233] width 42 height 42
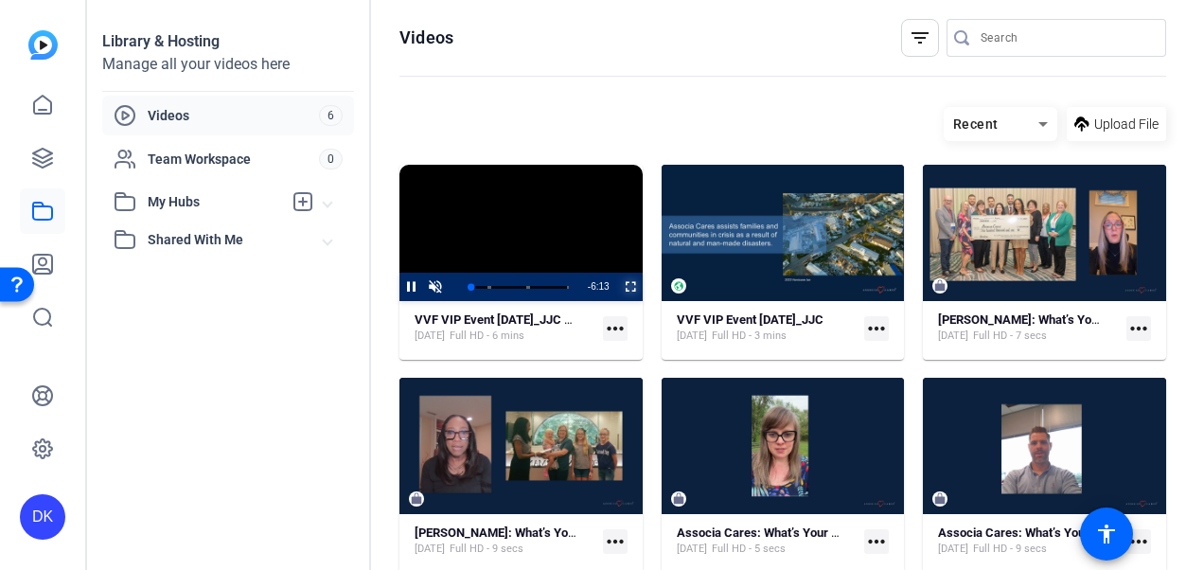
click at [619, 286] on span "Video Player" at bounding box center [619, 287] width 0 height 28
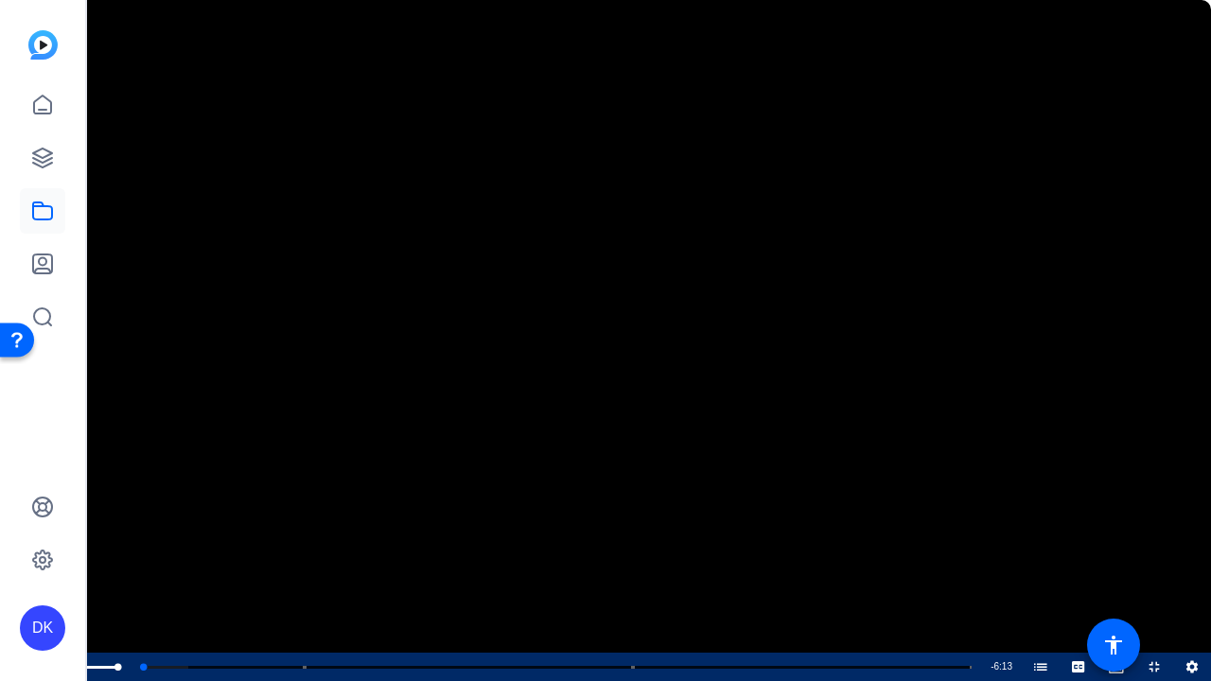
click at [55, 569] on span "Video Player" at bounding box center [57, 667] width 38 height 0
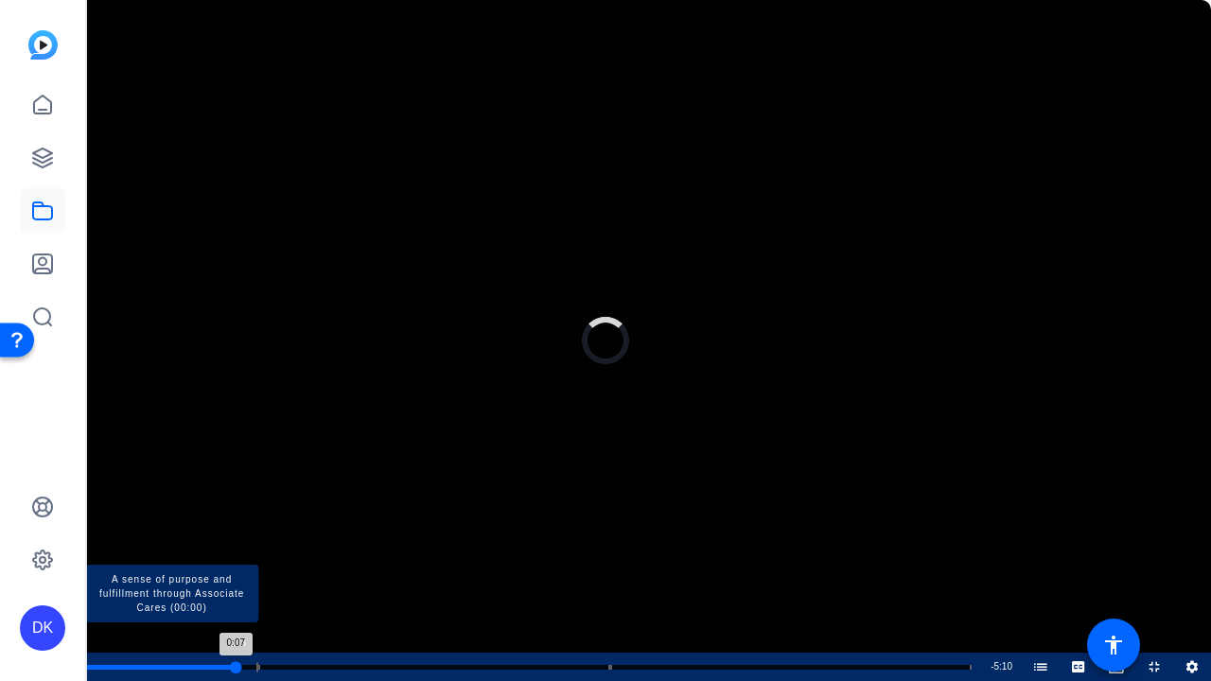
click at [236, 569] on div "Loaded : 13.71% 1:03 0:07 A sense of purpose and fulfillment through Associate …" at bounding box center [528, 667] width 887 height 5
click at [206, 569] on div "Progress Bar" at bounding box center [163, 666] width 157 height 9
click at [165, 569] on div "Progress Bar" at bounding box center [171, 666] width 173 height 9
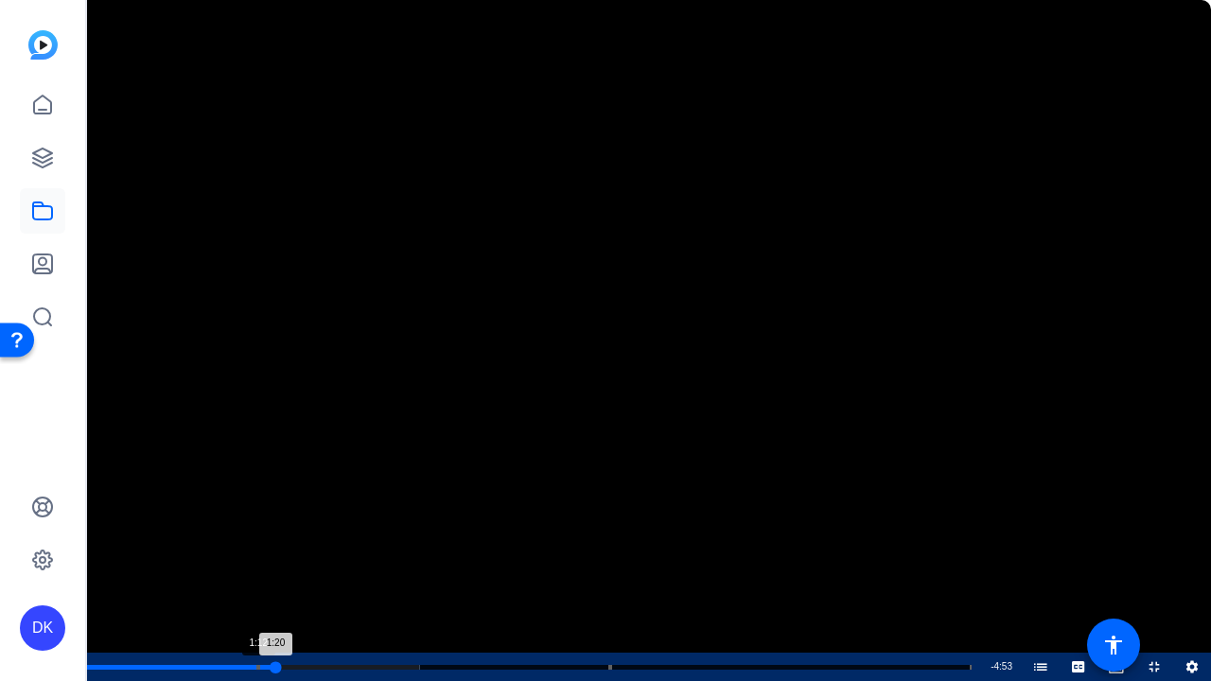
click at [257, 569] on div "Loaded : 37.72% 1:12 1:20 A sense of purpose and fulfillment through Associate …" at bounding box center [529, 667] width 906 height 28
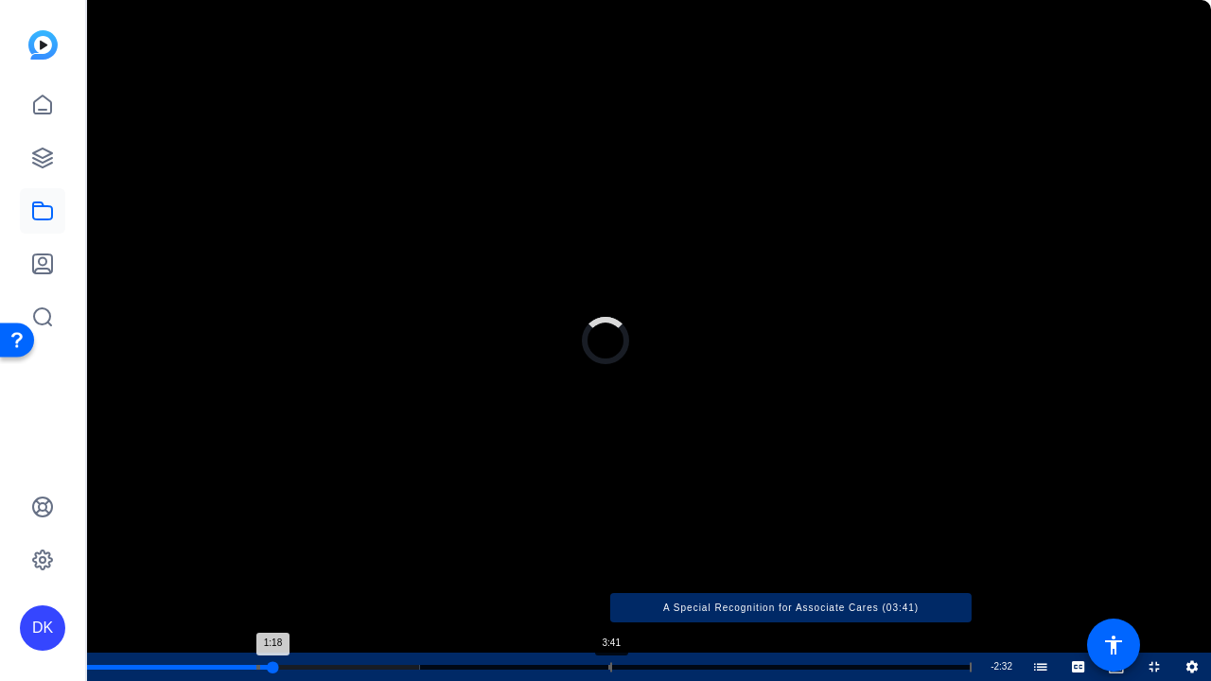
click at [610, 569] on div "Progress Bar" at bounding box center [791, 666] width 362 height 9
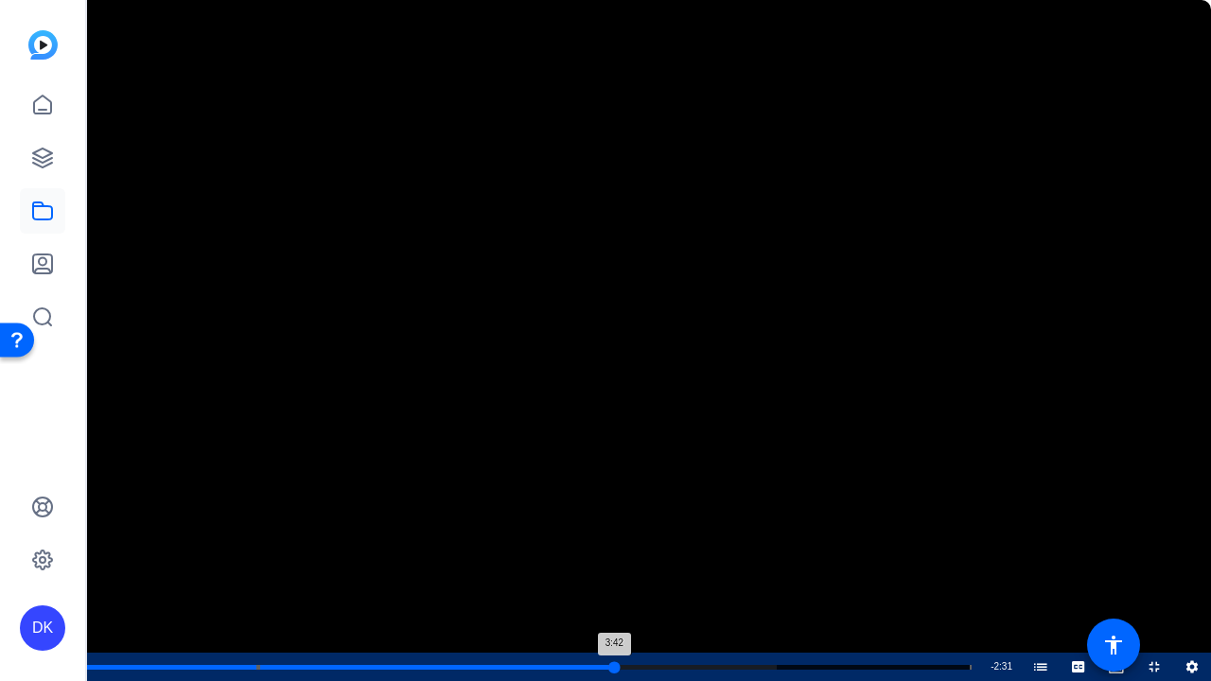
click at [613, 569] on div "3:42" at bounding box center [349, 667] width 529 height 5
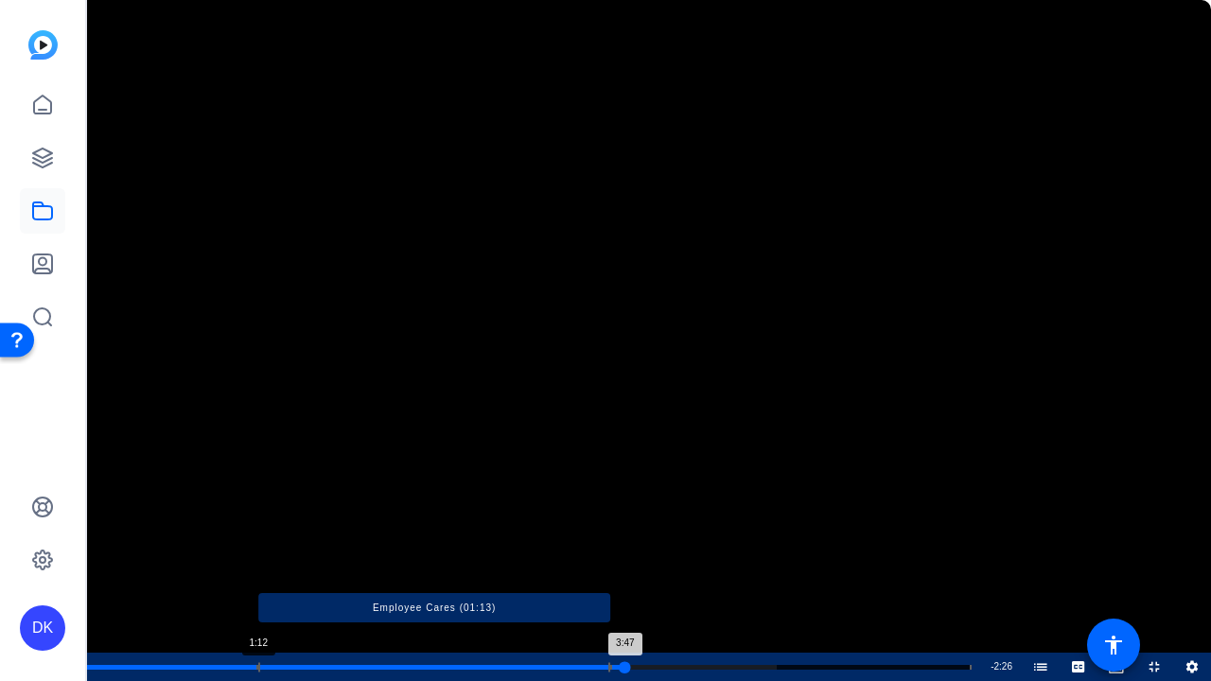
click at [258, 569] on div "Loaded : 78.03% 1:12 3:47 A sense of purpose and fulfillment through Associate …" at bounding box center [528, 667] width 887 height 5
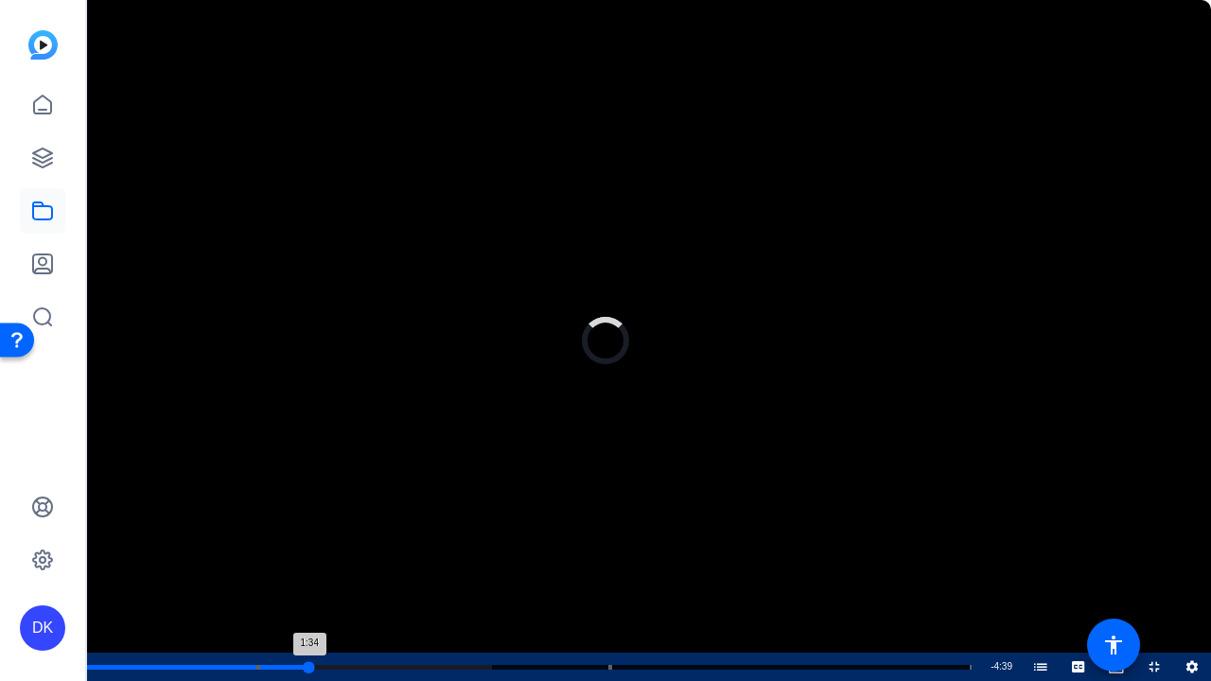
click at [309, 569] on div "Loaded : 45.87% 1:34 1:34 A sense of purpose and fulfillment through Associate …" at bounding box center [529, 667] width 906 height 28
click at [443, 569] on video "Video Player" at bounding box center [605, 340] width 1211 height 681
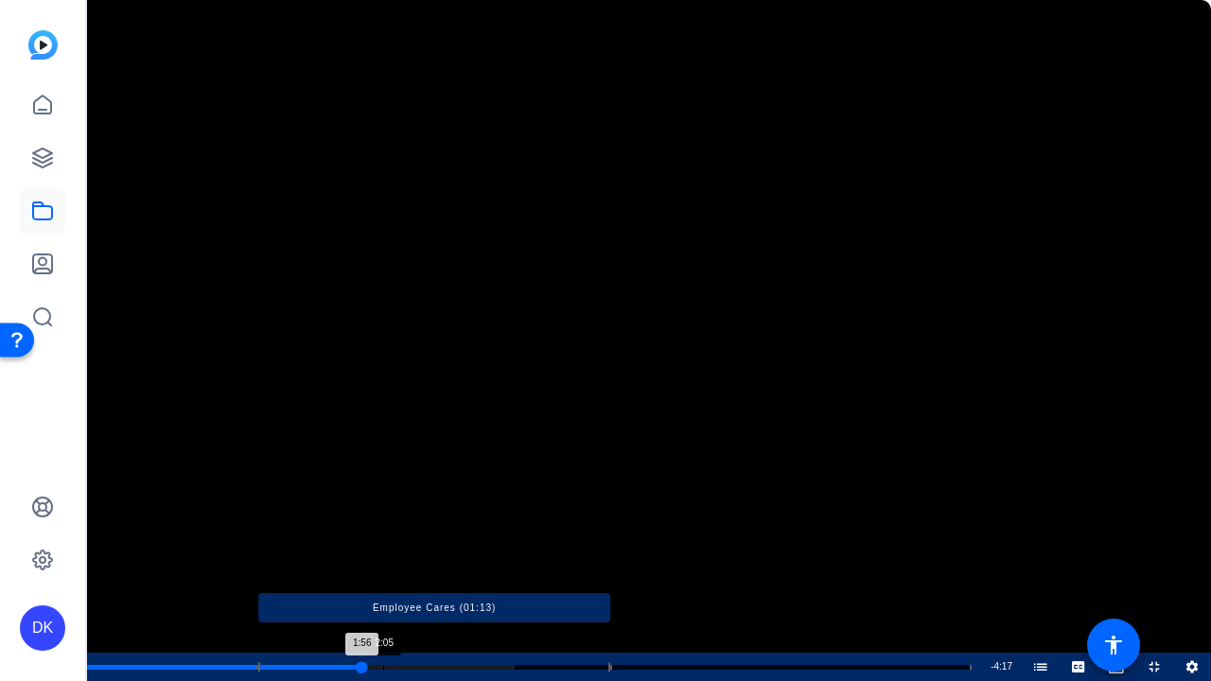
click at [384, 569] on div "Loaded : 48.44% 2:05 1:56 A sense of purpose and fulfillment through Associate …" at bounding box center [528, 667] width 887 height 5
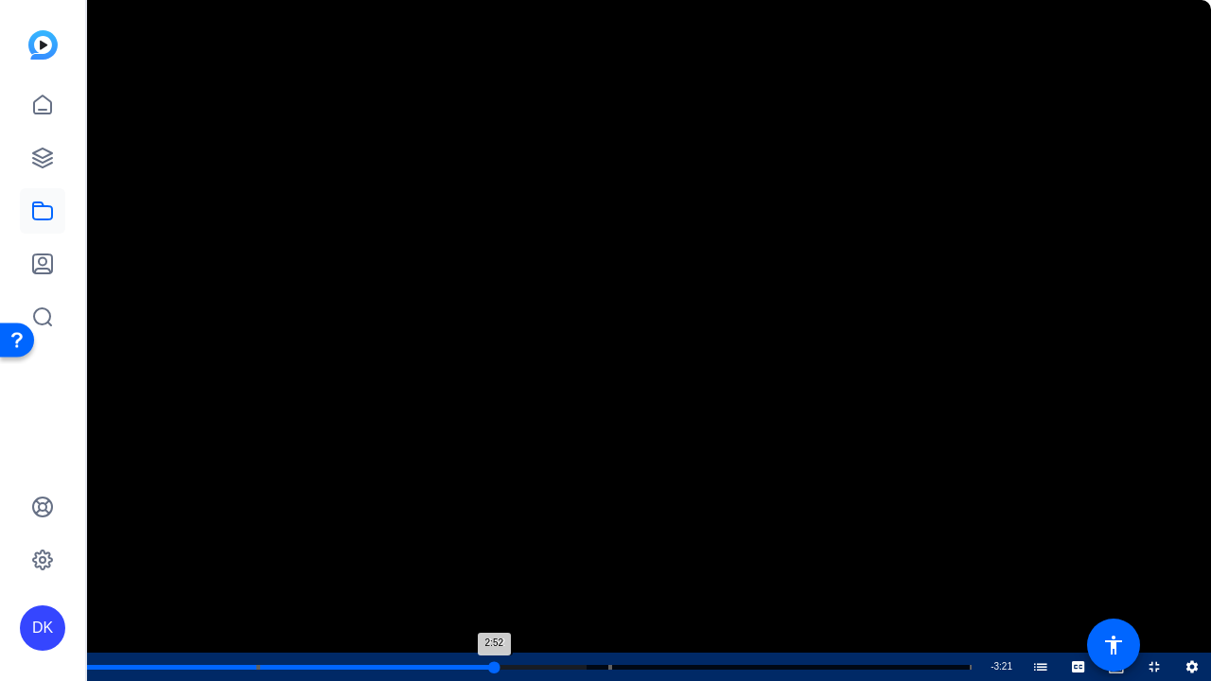
click at [494, 569] on div "Loaded : 56.59% 2:52 2:52 A sense of purpose and fulfillment through Associate …" at bounding box center [529, 667] width 906 height 28
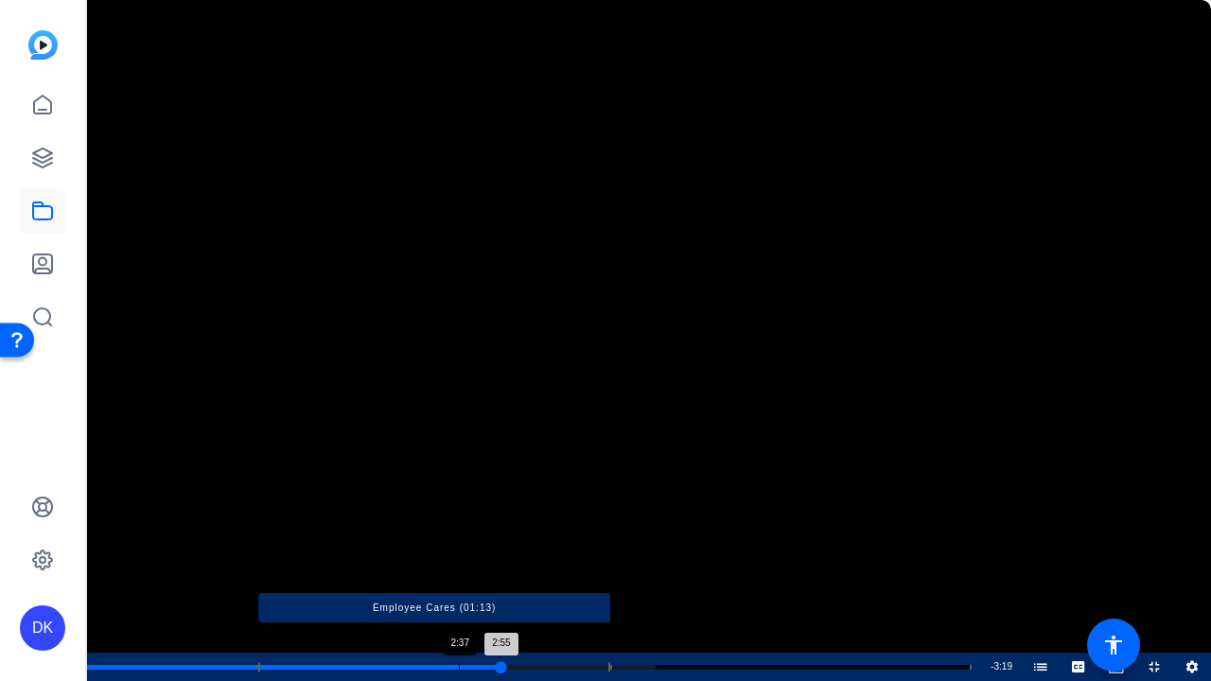
click at [460, 569] on div "Loaded : 64.30% 2:37 2:55 A sense of purpose and fulfillment through Associate …" at bounding box center [528, 667] width 887 height 5
click at [424, 569] on div "Loaded : 64.30% 2:22 2:40 A sense of purpose and fulfillment through Associate …" at bounding box center [528, 667] width 887 height 5
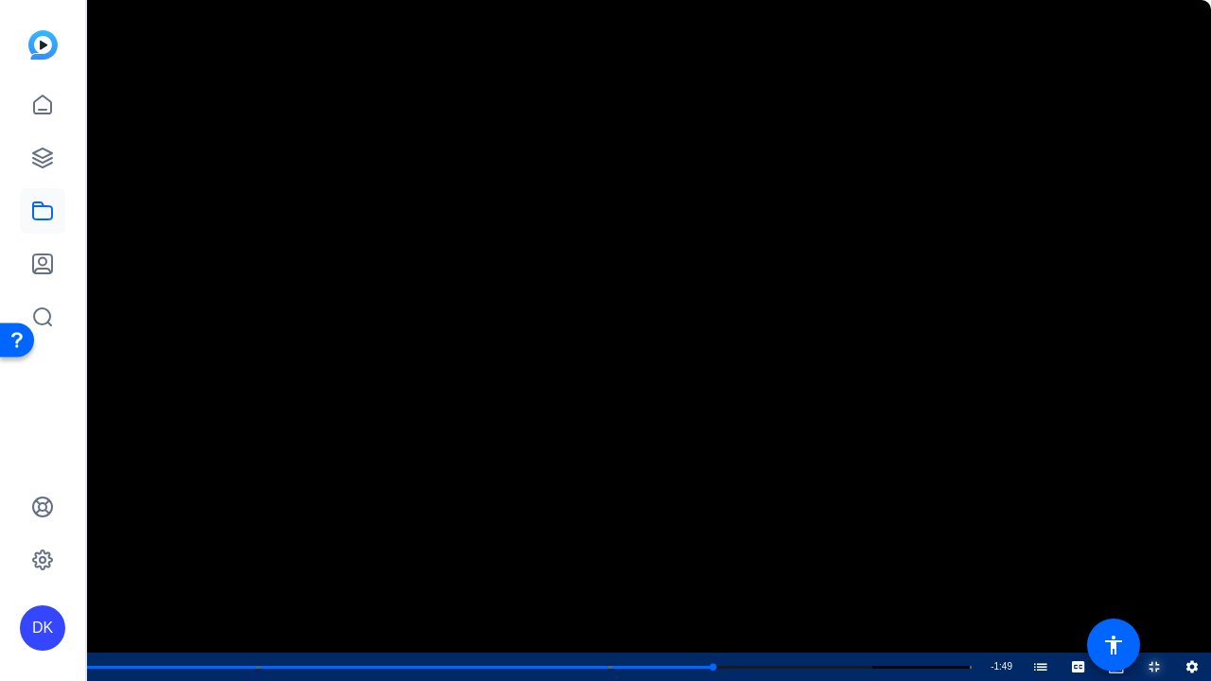
click at [1136, 569] on span "Video Player" at bounding box center [1136, 667] width 0 height 28
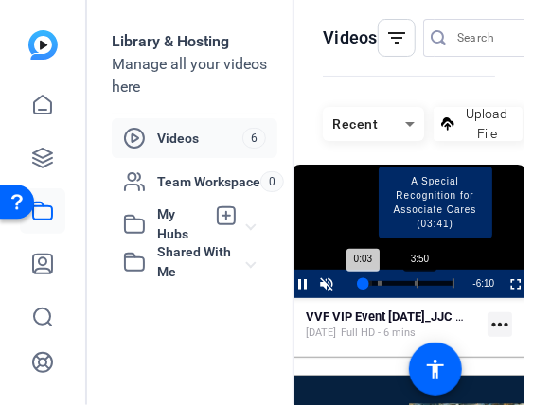
click at [412, 284] on div "Loaded : 10.70% 3:50 0:03 A sense of purpose and fulfillment through Associate …" at bounding box center [408, 283] width 92 height 5
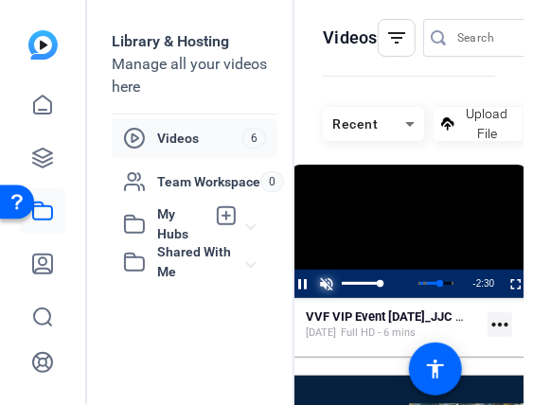
click at [318, 284] on span "Video Player" at bounding box center [326, 284] width 24 height 0
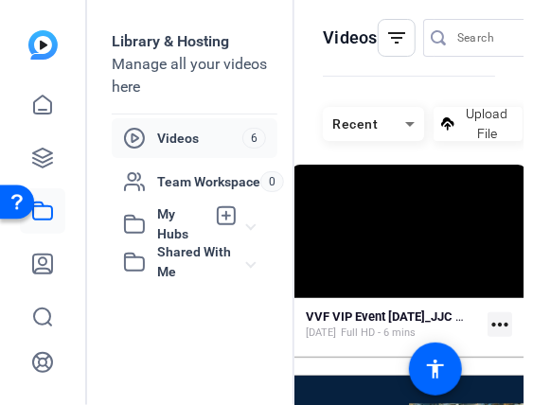
click at [207, 9] on div "Library & Hosting Manage all your videos here Videos 6 Team Workspace 0 My Hubs…" at bounding box center [196, 202] width 198 height 405
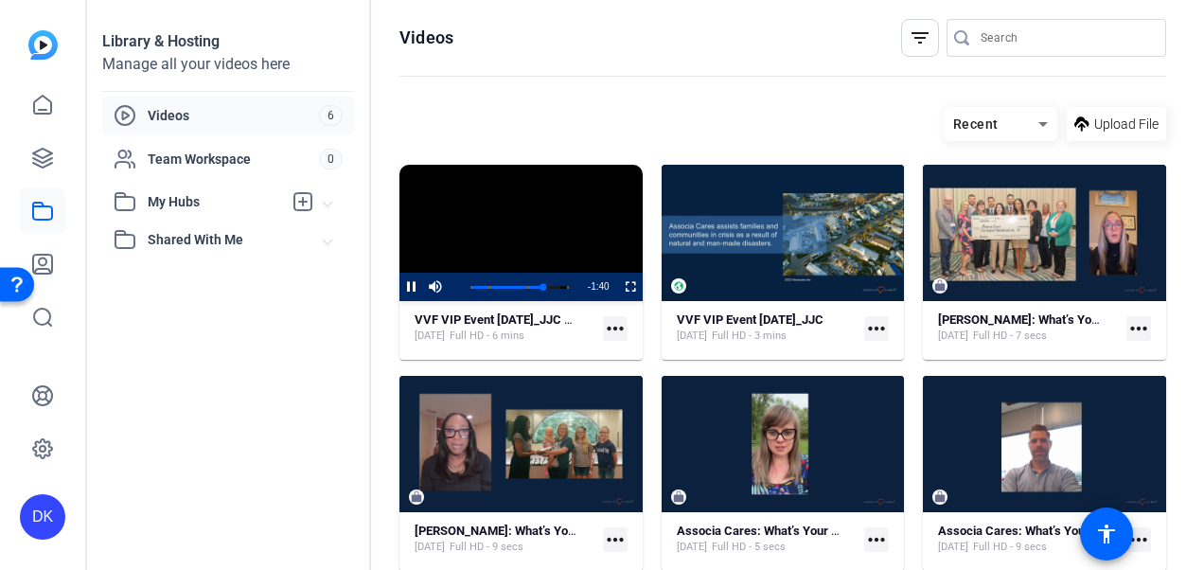
click at [610, 333] on mat-icon "more_horiz" at bounding box center [615, 328] width 25 height 25
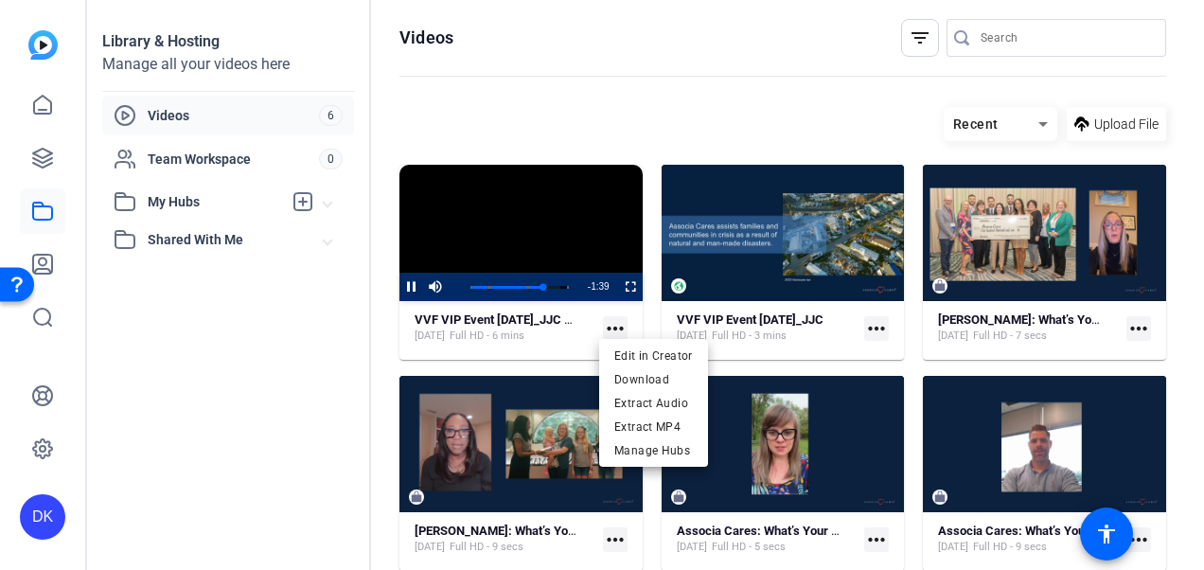
click at [531, 240] on div at bounding box center [602, 285] width 1204 height 570
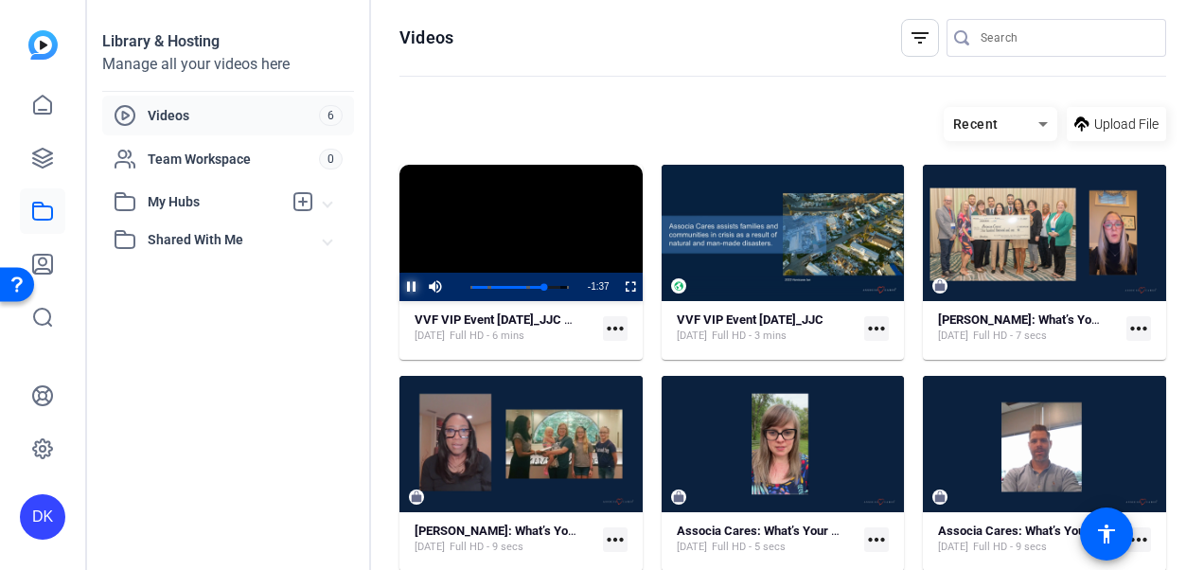
click at [399, 277] on span "Video Player" at bounding box center [399, 287] width 0 height 28
click at [513, 333] on span "Full HD - 6 mins" at bounding box center [487, 335] width 75 height 15
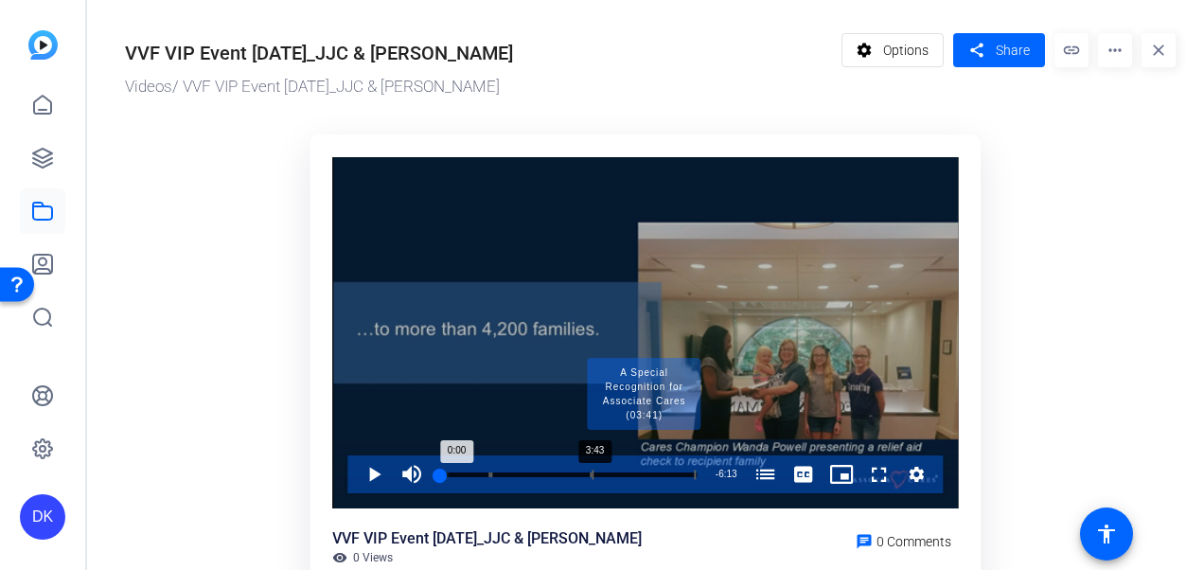
click at [594, 477] on div "Progress Bar" at bounding box center [644, 473] width 104 height 9
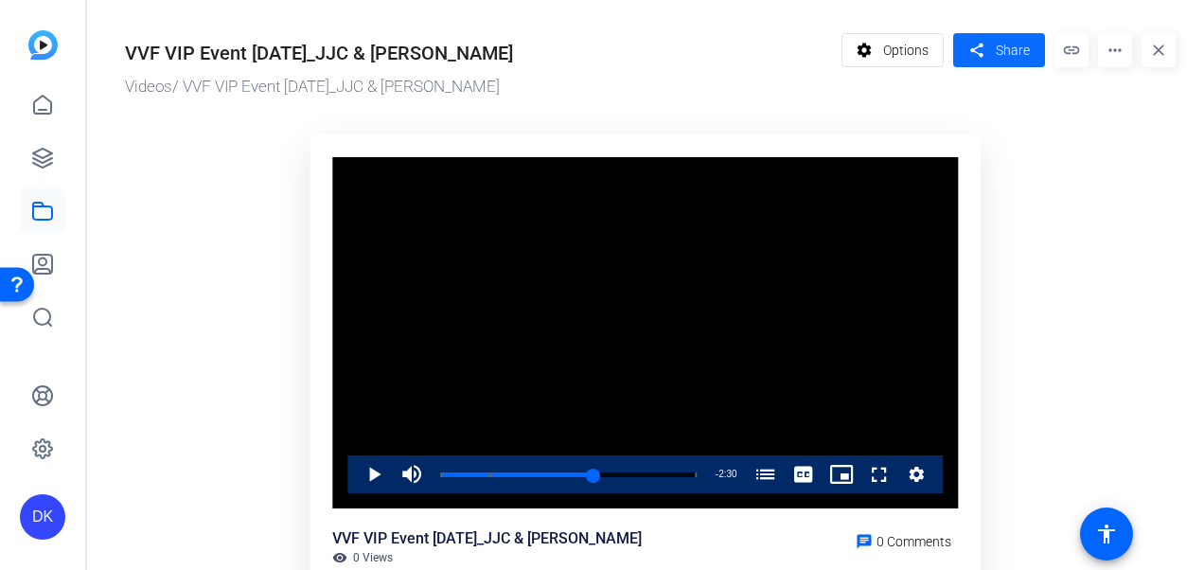
click at [1002, 51] on span "Share" at bounding box center [1013, 51] width 34 height 20
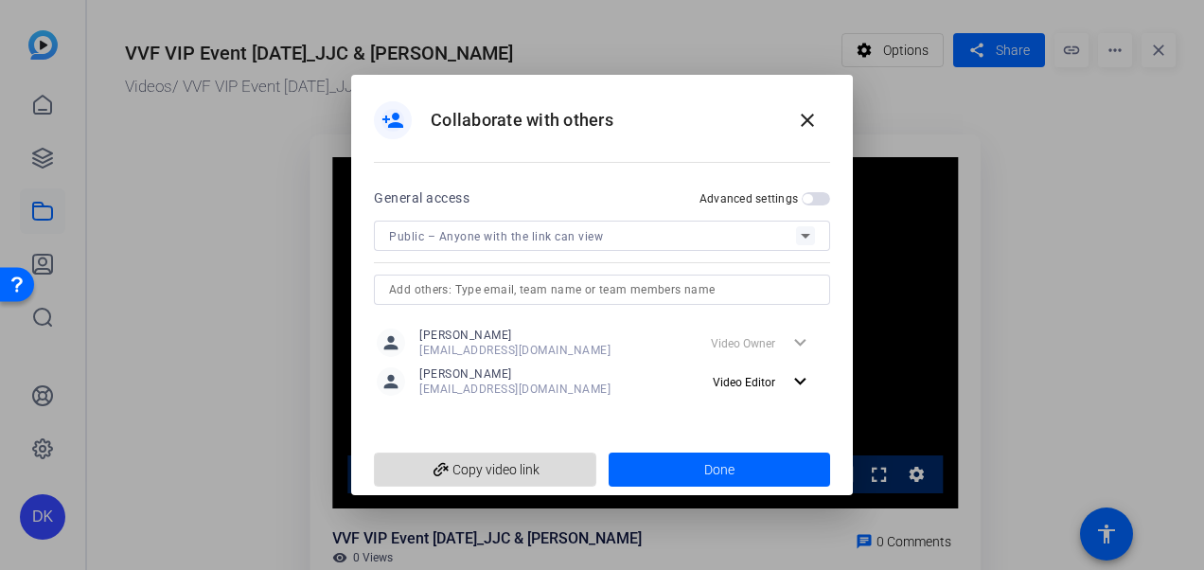
click at [530, 461] on span "add_link Copy video link" at bounding box center [485, 469] width 192 height 36
click at [1092, 285] on div at bounding box center [602, 285] width 1204 height 570
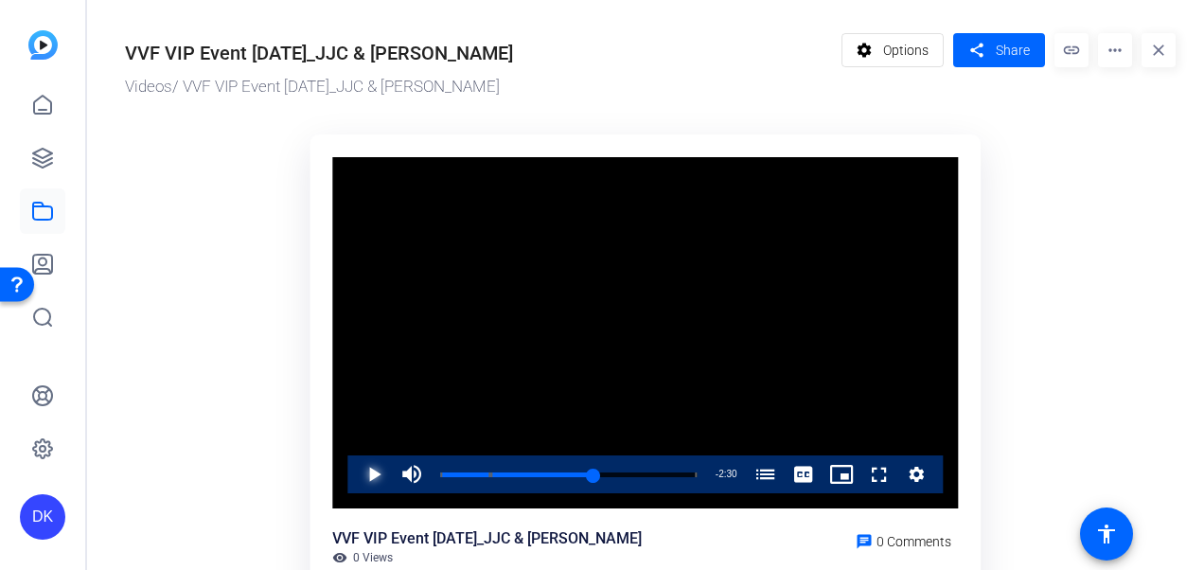
click at [355, 472] on span "Video Player" at bounding box center [355, 474] width 0 height 38
